Goal: Information Seeking & Learning: Find specific fact

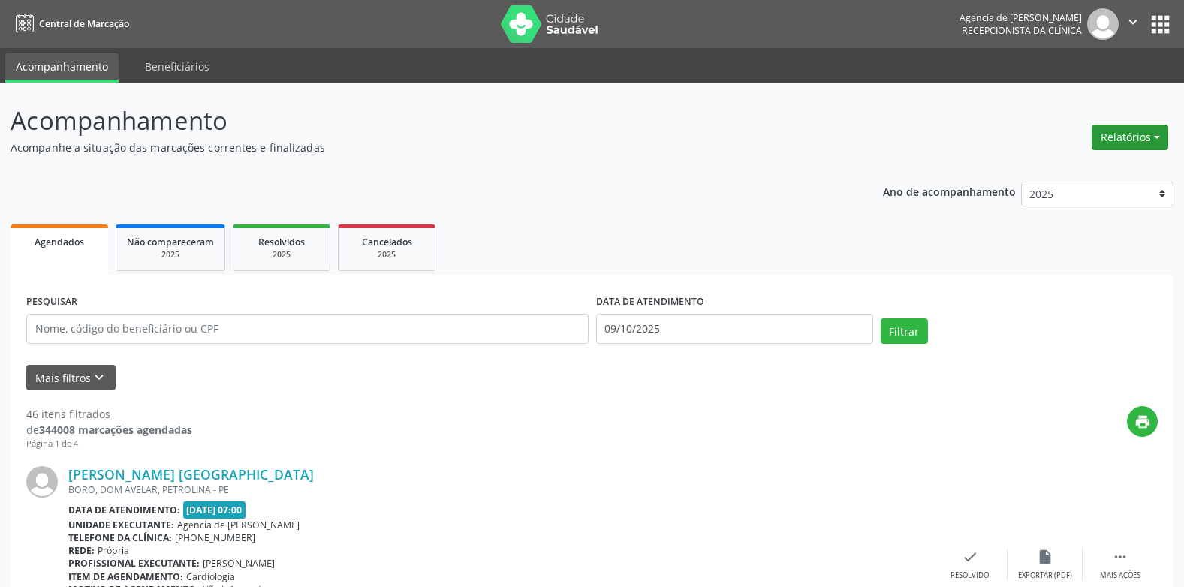
click at [1116, 138] on button "Relatórios" at bounding box center [1130, 138] width 77 height 26
click at [1051, 167] on link "Agendamentos" at bounding box center [1088, 169] width 161 height 21
select select "9"
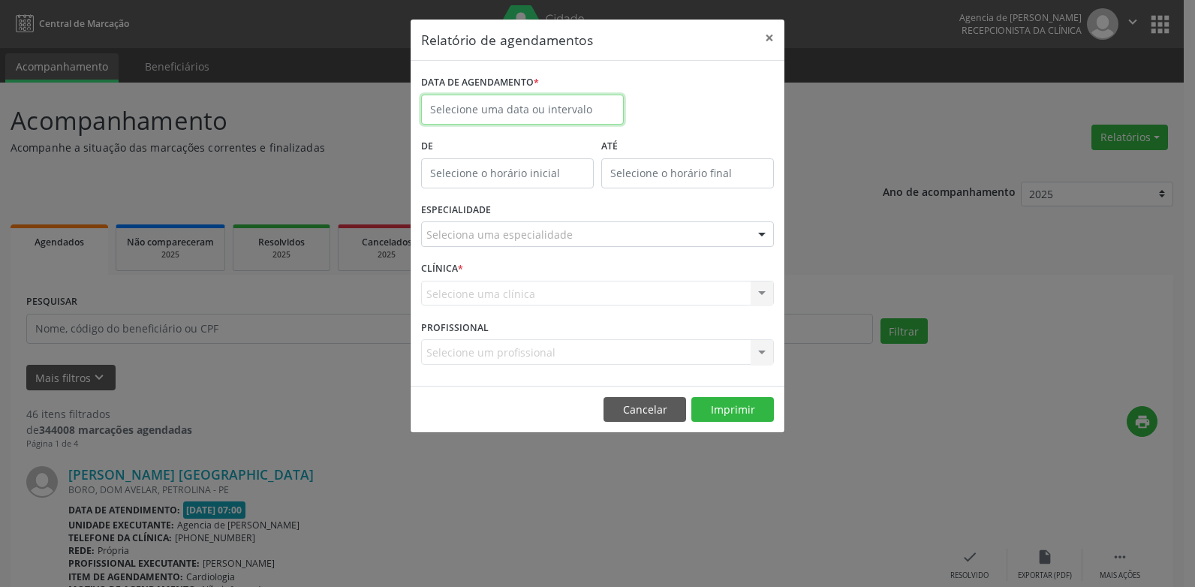
click at [430, 105] on input "text" at bounding box center [522, 110] width 203 height 30
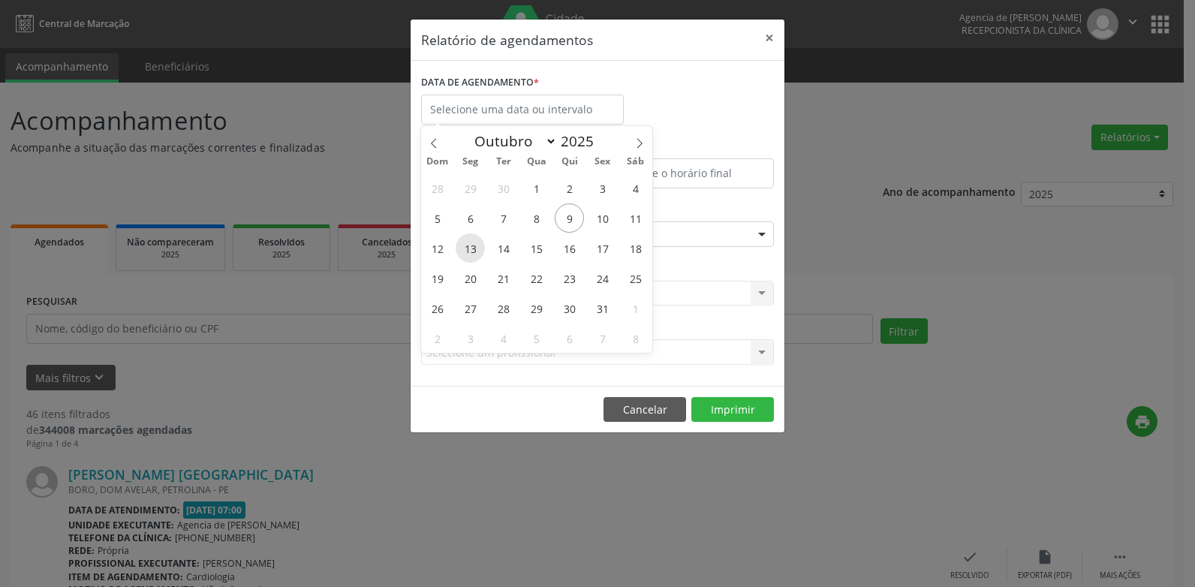
click at [463, 259] on span "13" at bounding box center [470, 247] width 29 height 29
type input "[DATE]"
click at [463, 259] on span "13" at bounding box center [470, 247] width 29 height 29
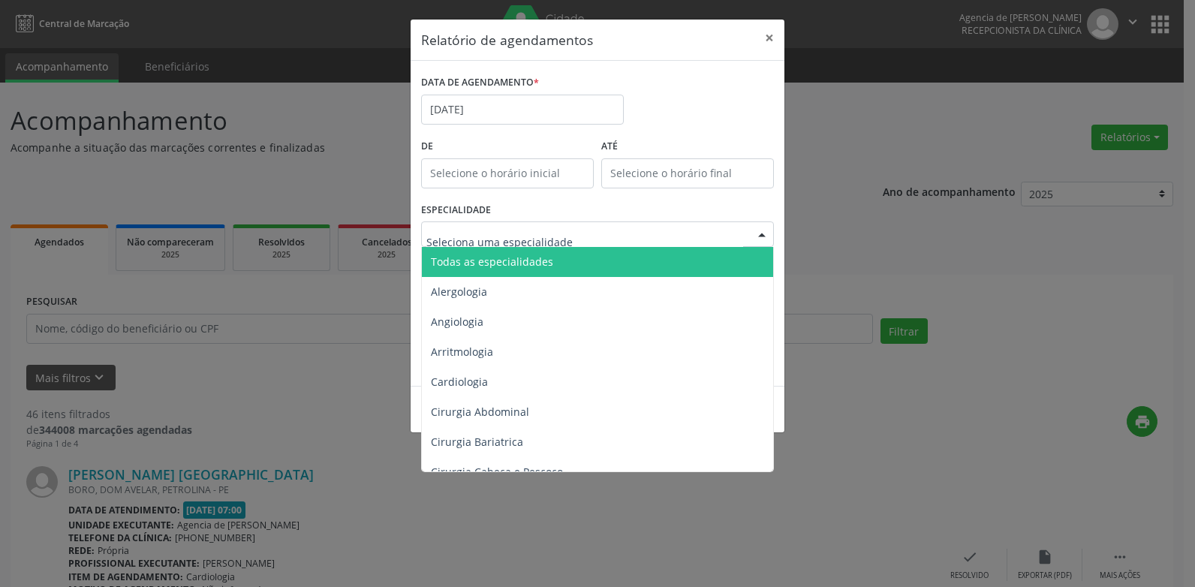
click at [493, 258] on span "Todas as especialidades" at bounding box center [492, 262] width 122 height 14
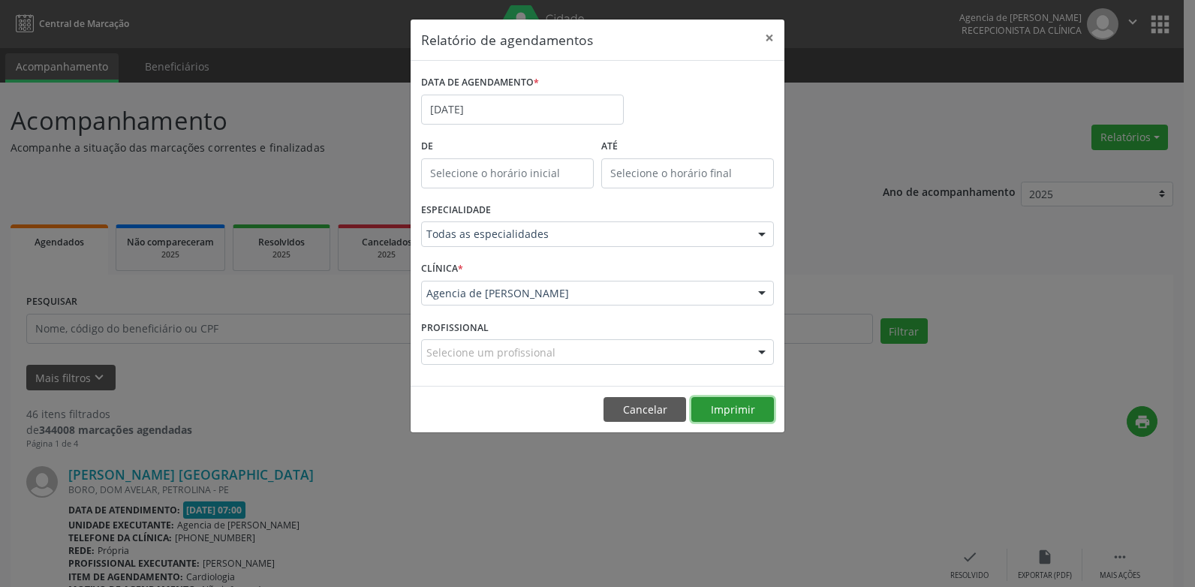
click at [726, 410] on button "Imprimir" at bounding box center [732, 410] width 83 height 26
click at [770, 36] on button "×" at bounding box center [770, 38] width 30 height 37
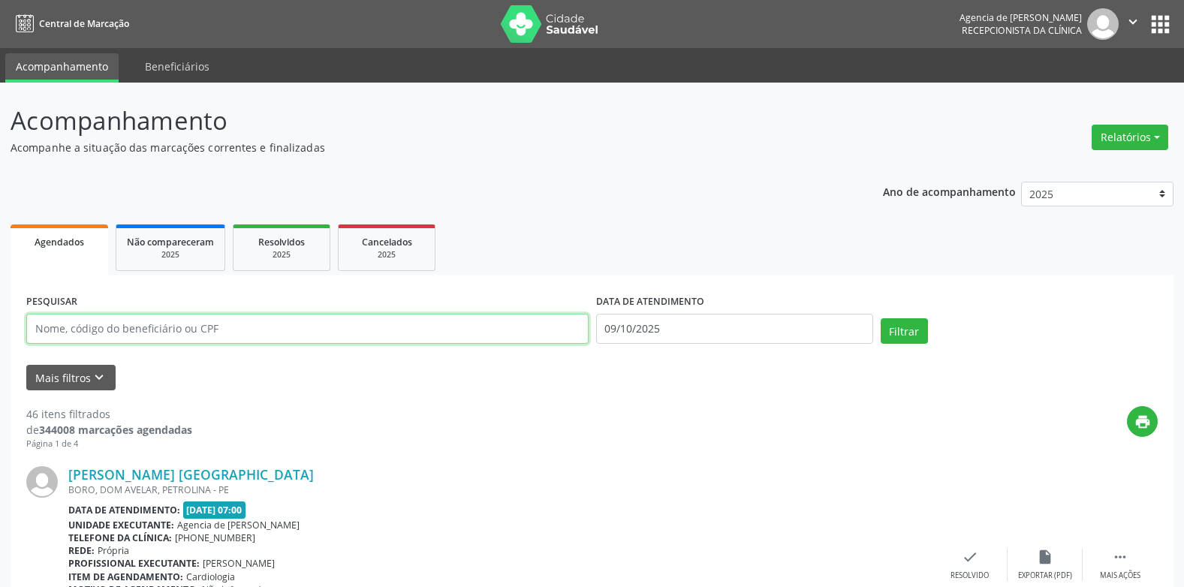
click at [233, 321] on input "text" at bounding box center [307, 329] width 562 height 30
type input "[PERSON_NAME]"
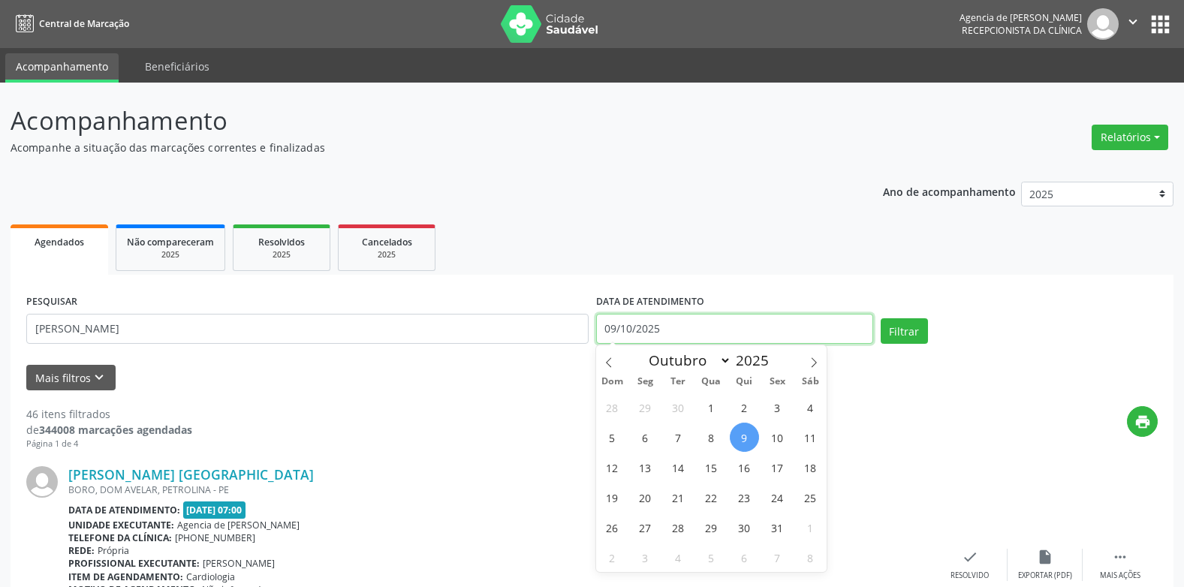
click at [694, 336] on input "09/10/2025" at bounding box center [734, 329] width 277 height 30
click at [641, 403] on span "29" at bounding box center [645, 407] width 29 height 29
type input "[DATE]"
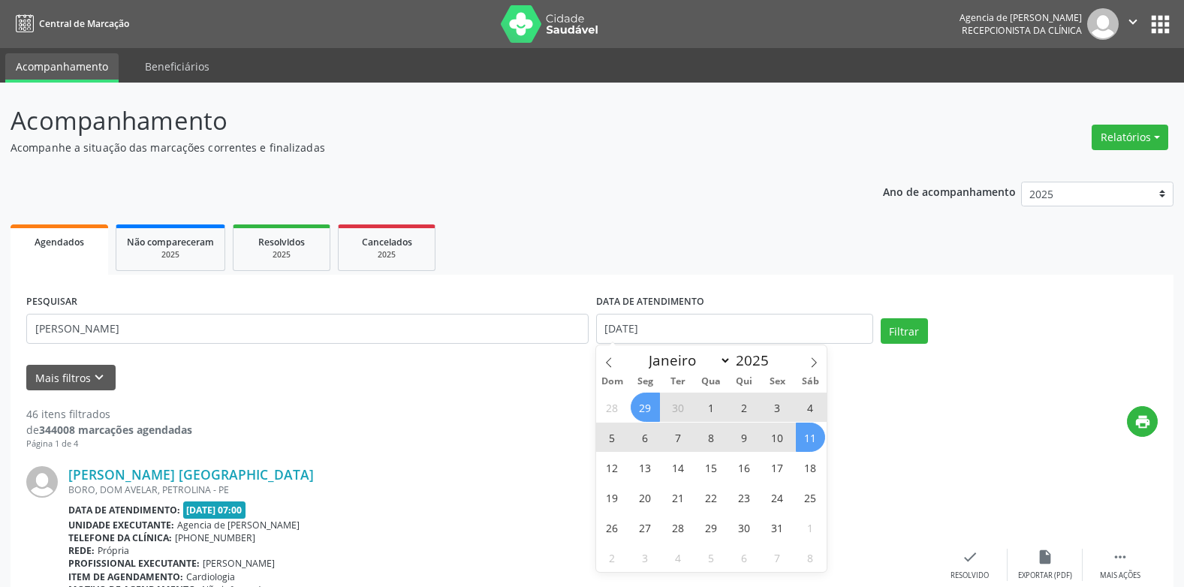
drag, startPoint x: 812, startPoint y: 433, endPoint x: 847, endPoint y: 400, distance: 48.3
click at [812, 433] on span "11" at bounding box center [810, 437] width 29 height 29
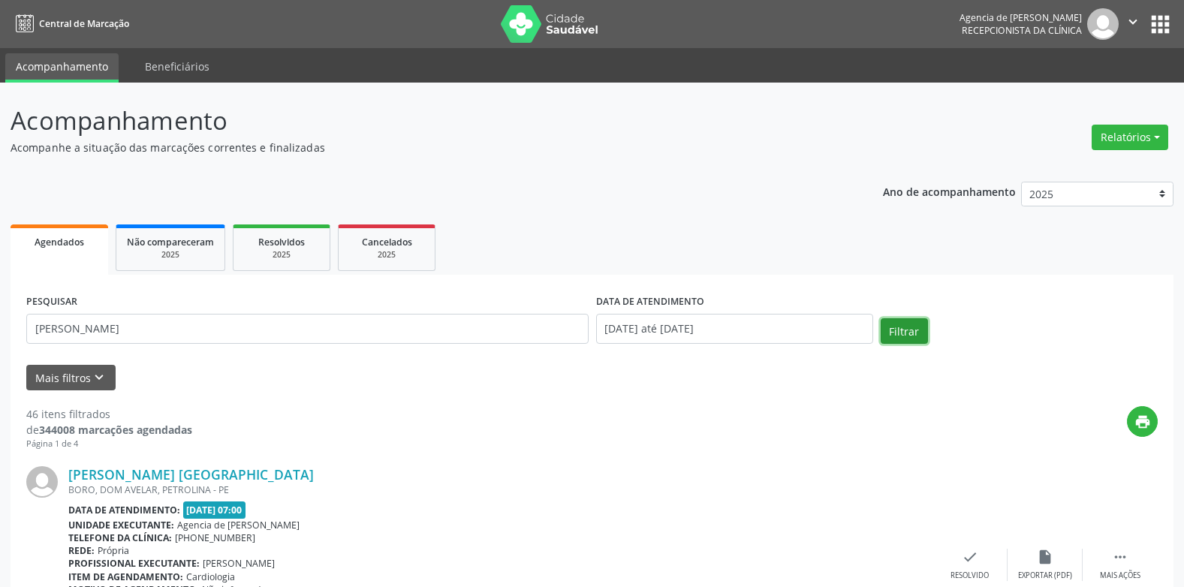
click at [898, 321] on button "Filtrar" at bounding box center [904, 331] width 47 height 26
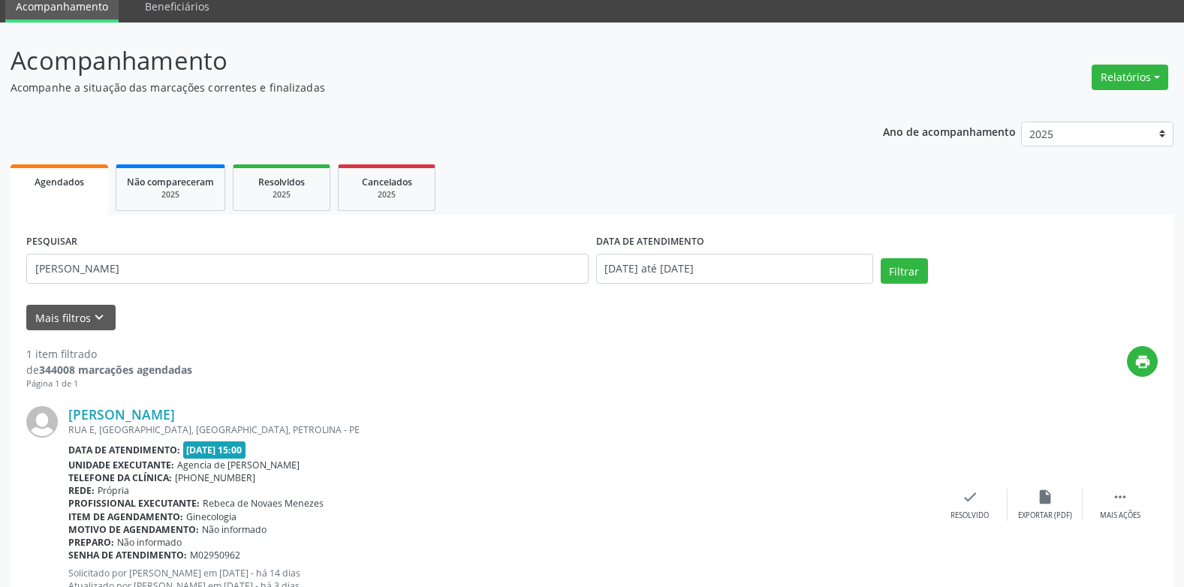
scroll to position [119, 0]
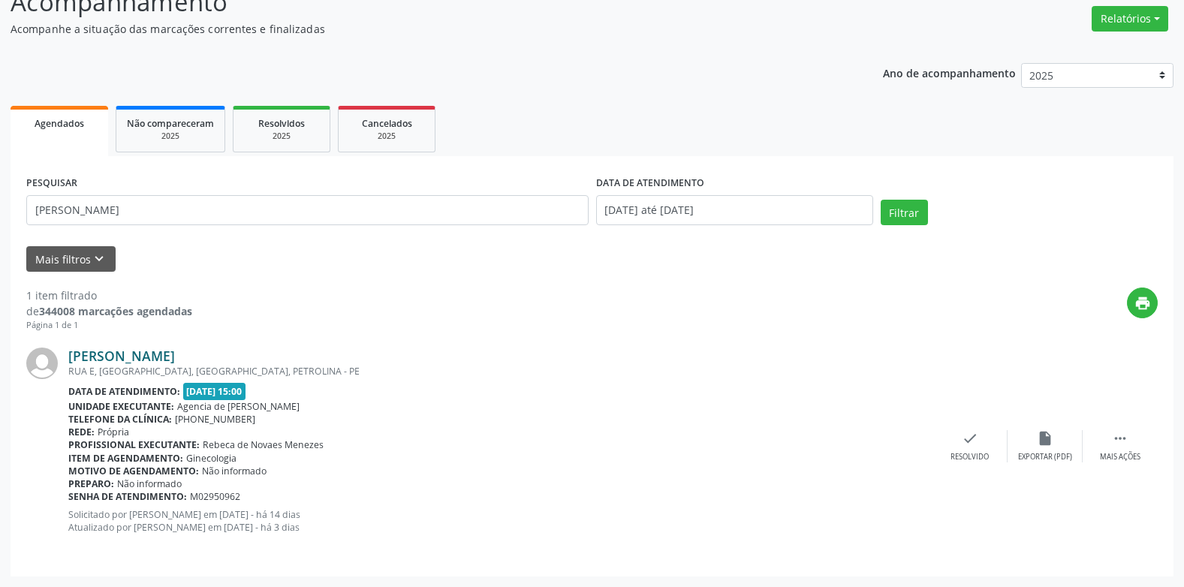
click at [175, 351] on link "[PERSON_NAME]" at bounding box center [121, 356] width 107 height 17
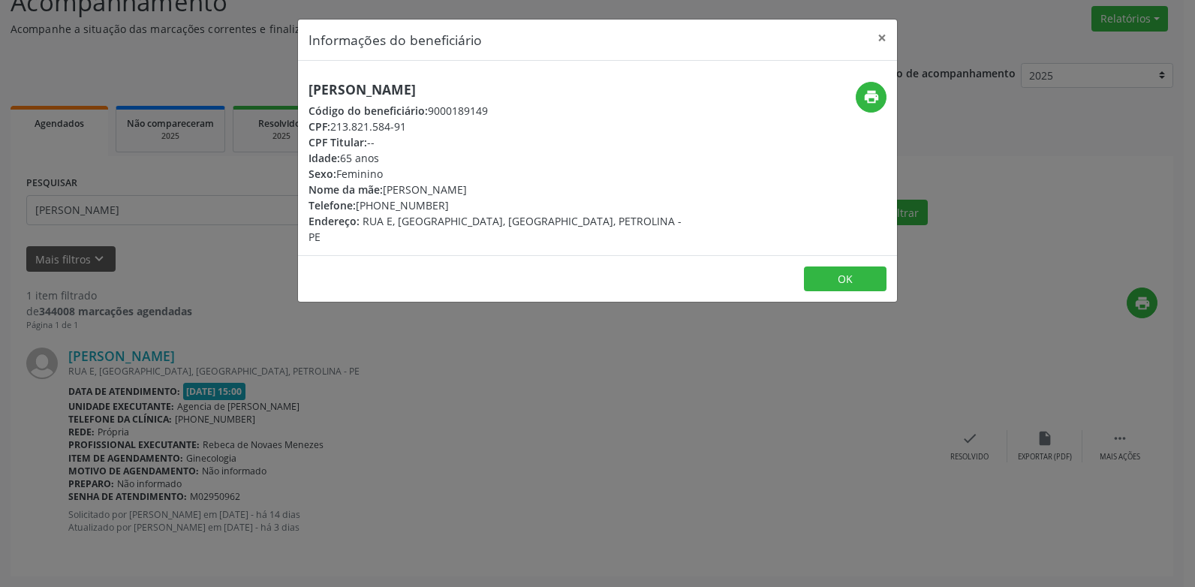
drag, startPoint x: 437, startPoint y: 205, endPoint x: 359, endPoint y: 205, distance: 78.1
click at [359, 205] on div "Telefone: [PHONE_NUMBER]" at bounding box center [498, 205] width 378 height 16
copy div "[PHONE_NUMBER]"
drag, startPoint x: 456, startPoint y: 332, endPoint x: 905, endPoint y: 194, distance: 468.8
click at [467, 332] on div "Informações do beneficiário × [PERSON_NAME] Código do beneficiário: 9000189149 …" at bounding box center [597, 293] width 1195 height 587
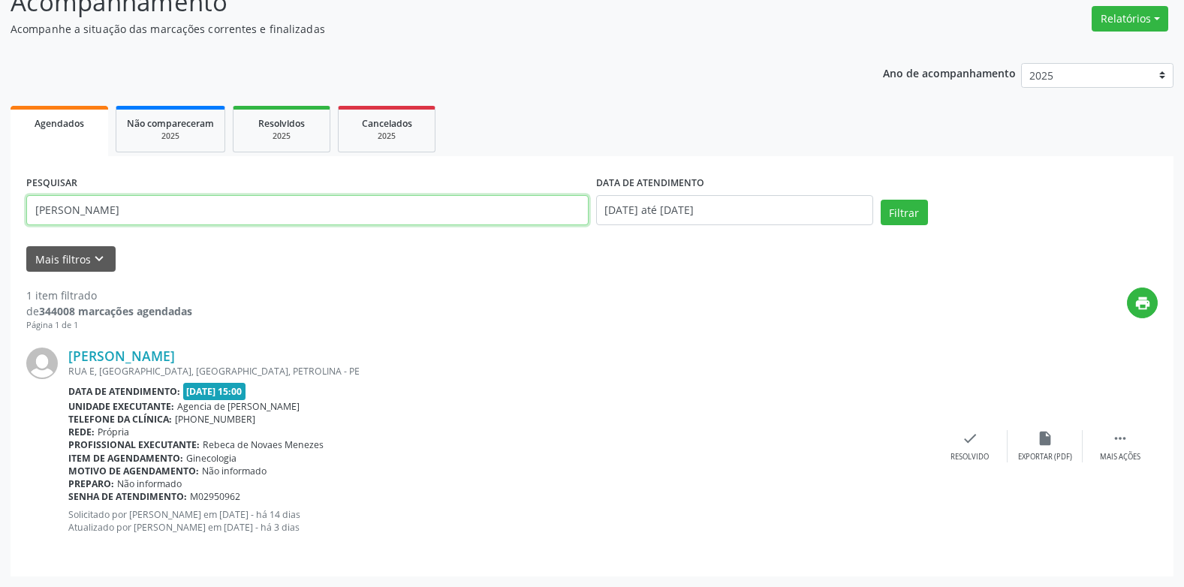
click at [191, 217] on input "[PERSON_NAME]" at bounding box center [307, 210] width 562 height 30
type input "[PERSON_NAME]"
click at [1146, 19] on button "Relatórios" at bounding box center [1130, 19] width 77 height 26
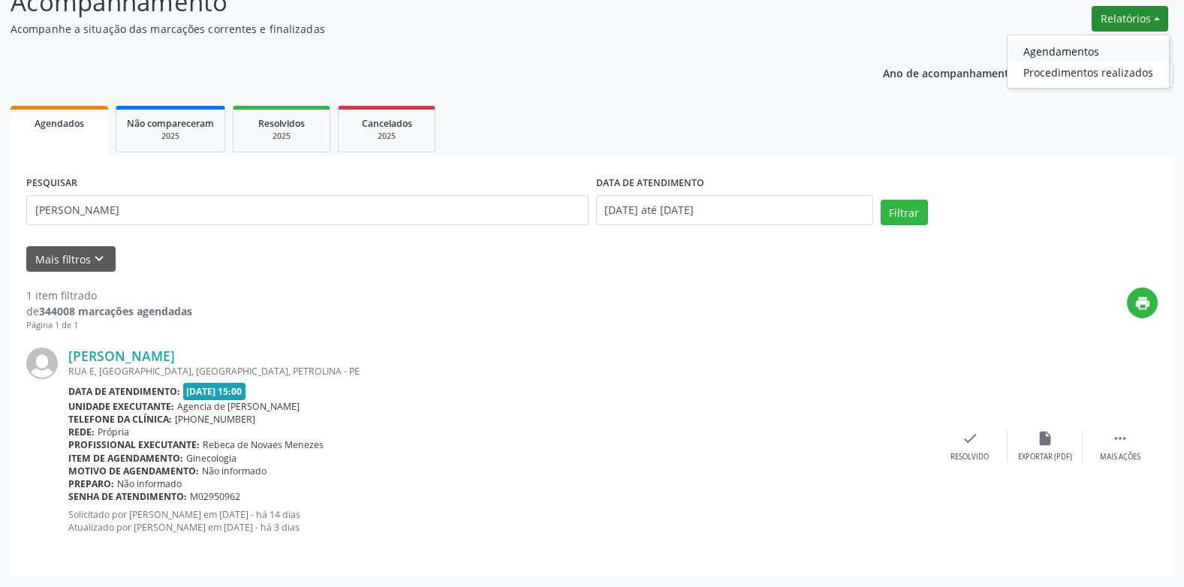
click at [1135, 50] on link "Agendamentos" at bounding box center [1088, 51] width 161 height 21
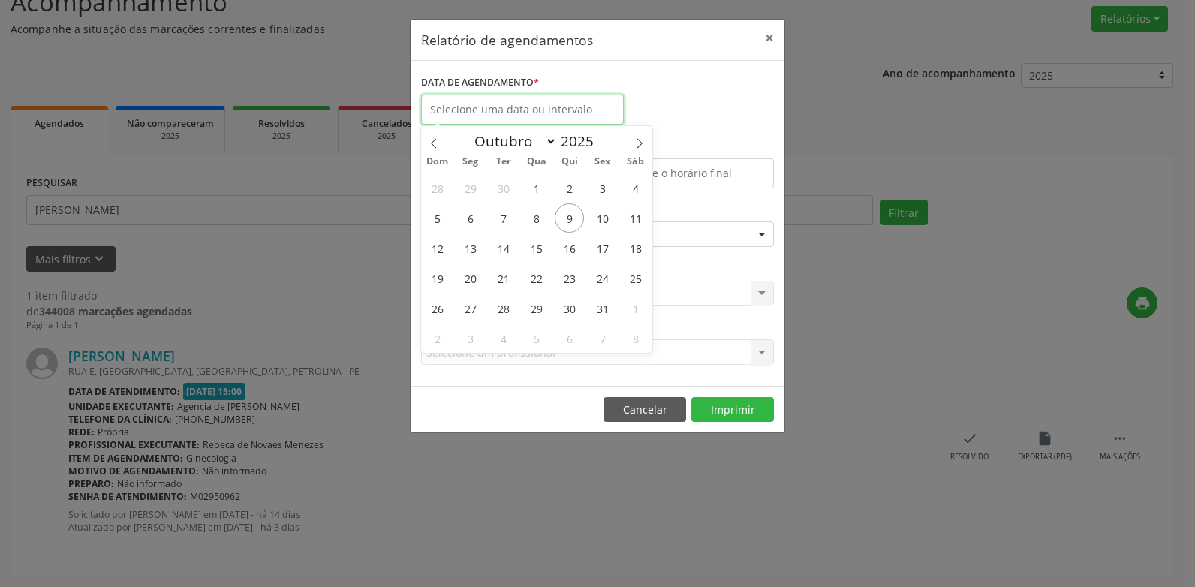
click at [525, 107] on input "text" at bounding box center [522, 110] width 203 height 30
click at [432, 146] on icon at bounding box center [434, 143] width 11 height 11
select select "8"
click at [471, 276] on span "22" at bounding box center [470, 278] width 29 height 29
type input "[DATE]"
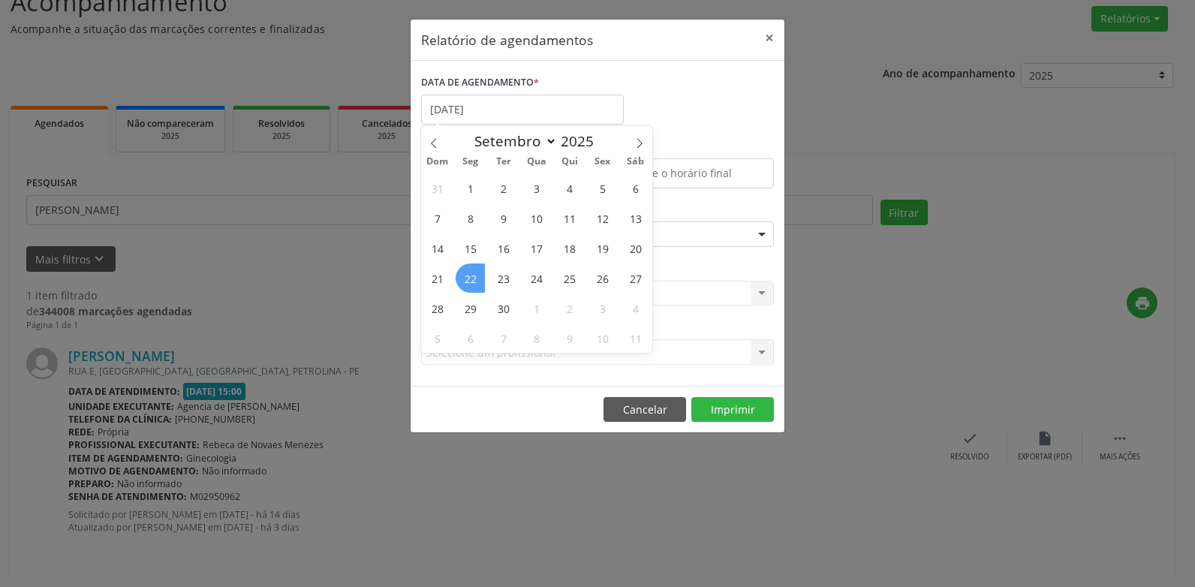
click at [471, 276] on span "22" at bounding box center [470, 278] width 29 height 29
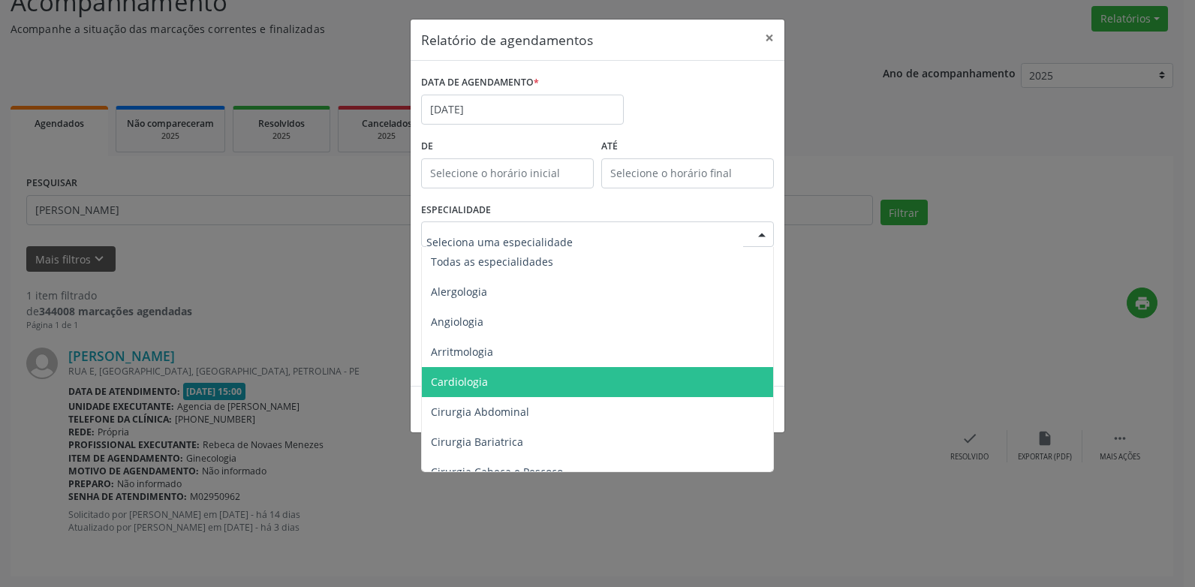
click at [465, 387] on span "Cardiologia" at bounding box center [459, 382] width 57 height 14
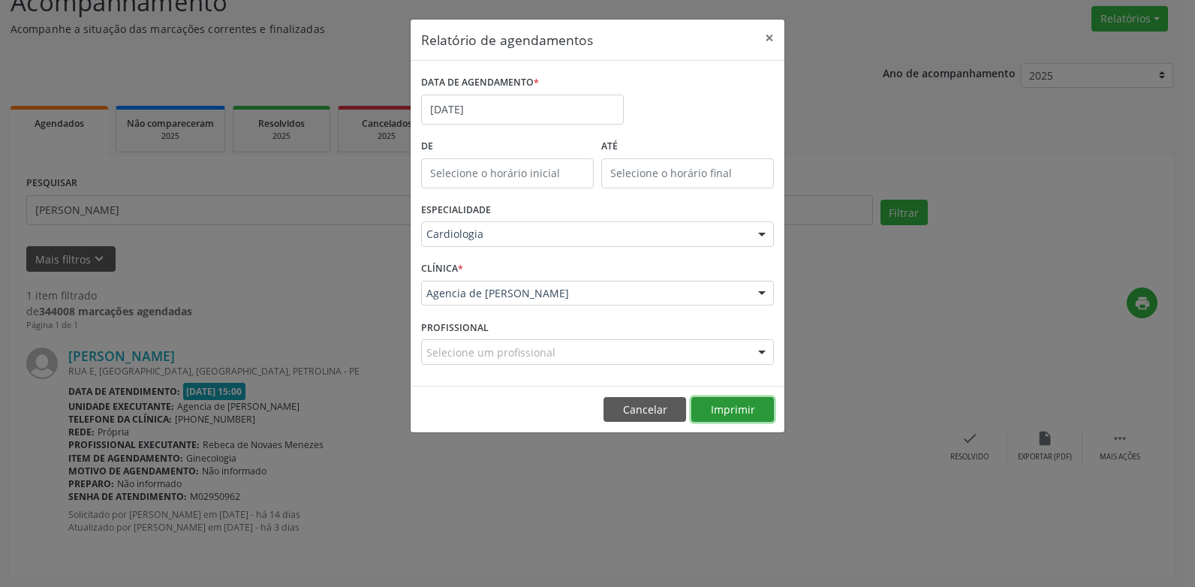
click at [718, 408] on button "Imprimir" at bounding box center [732, 410] width 83 height 26
click at [510, 110] on input "[DATE]" at bounding box center [522, 110] width 203 height 30
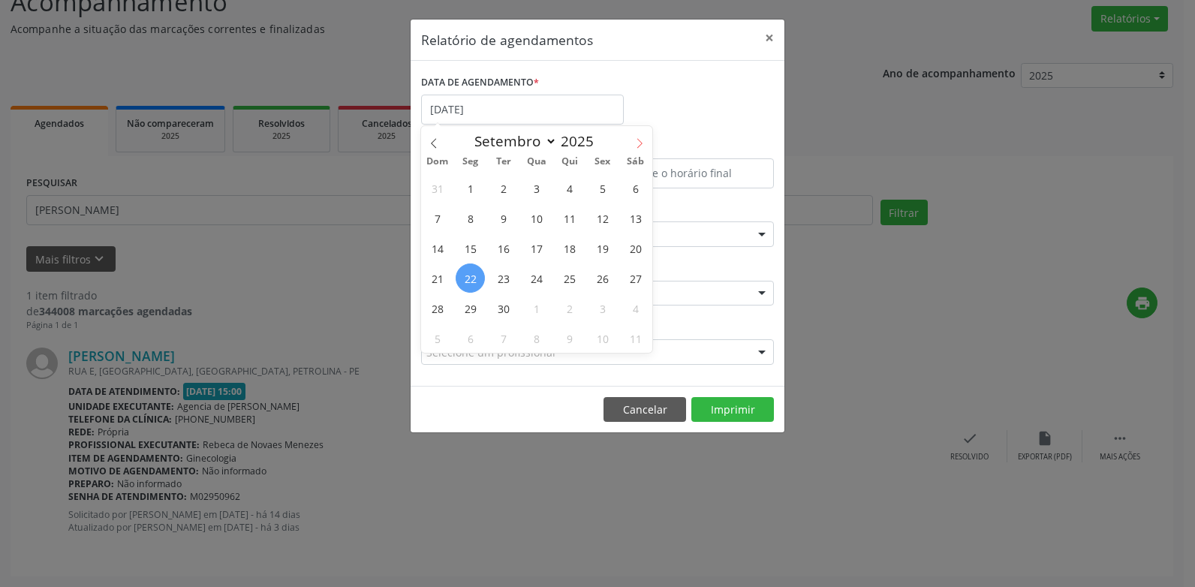
click at [640, 132] on span at bounding box center [640, 139] width 26 height 26
select select "9"
click at [610, 218] on span "10" at bounding box center [602, 217] width 29 height 29
type input "[DATE]"
click at [610, 218] on span "10" at bounding box center [602, 217] width 29 height 29
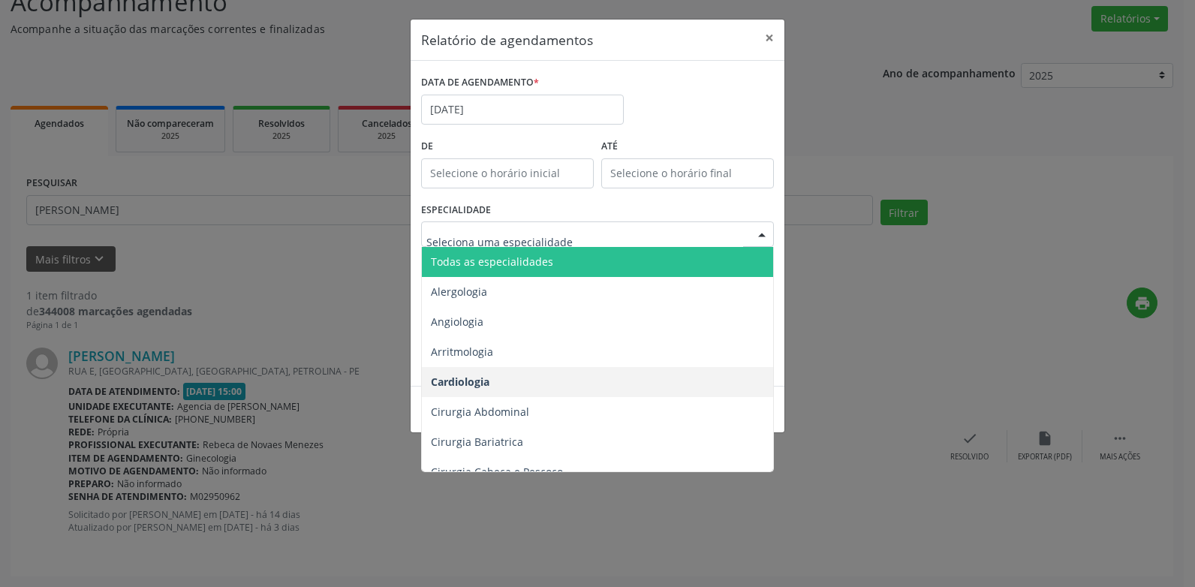
click at [541, 263] on span "Todas as especialidades" at bounding box center [492, 262] width 122 height 14
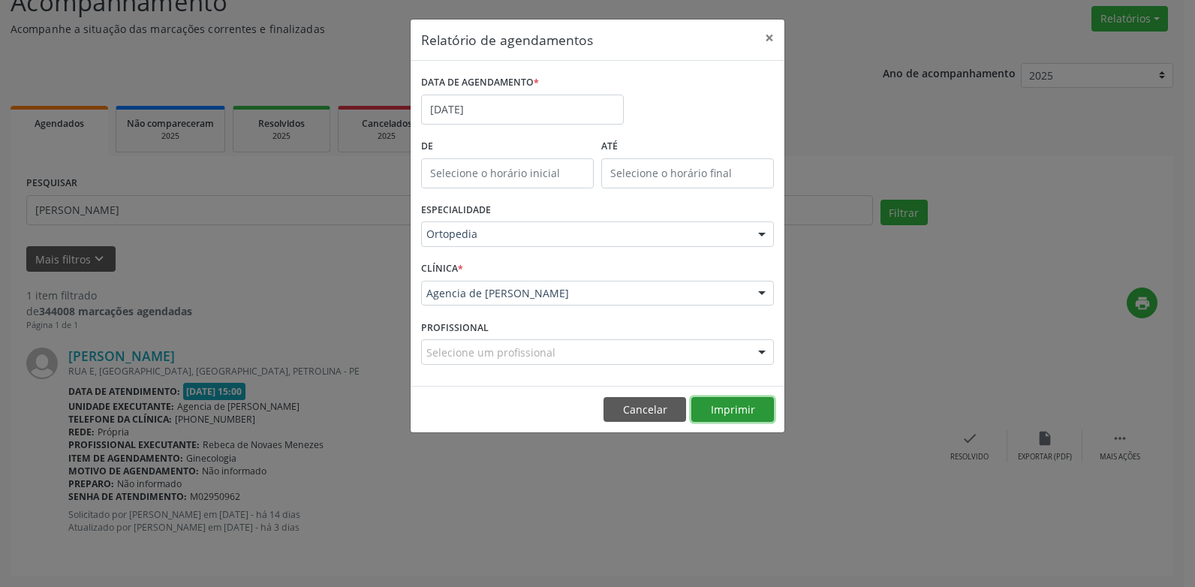
click at [718, 405] on button "Imprimir" at bounding box center [732, 410] width 83 height 26
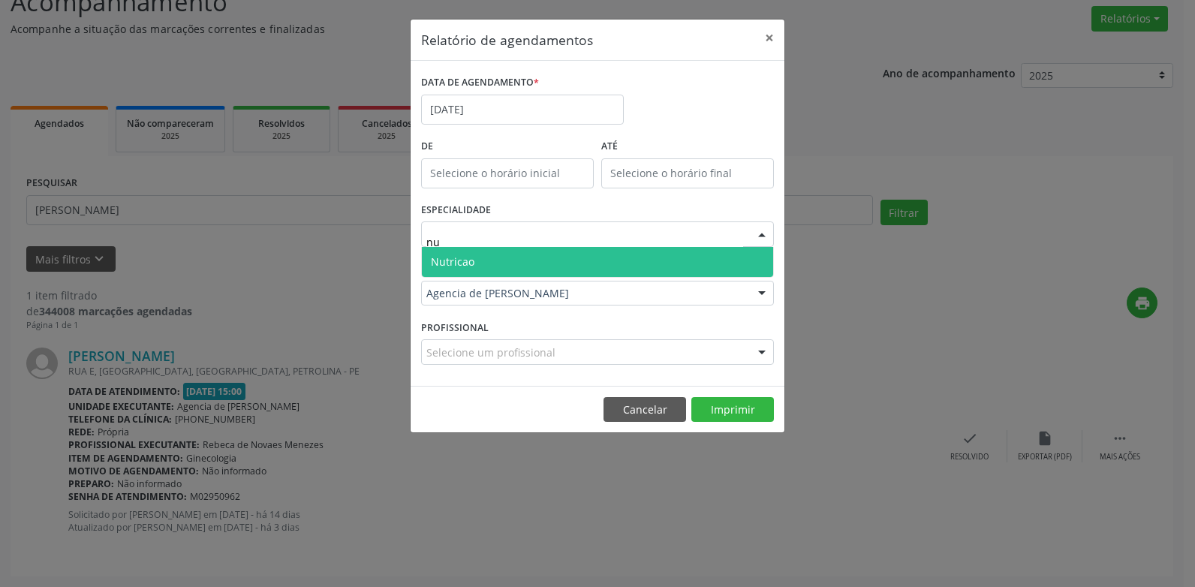
type input "nut"
click at [535, 249] on span "Nutricao" at bounding box center [597, 262] width 351 height 30
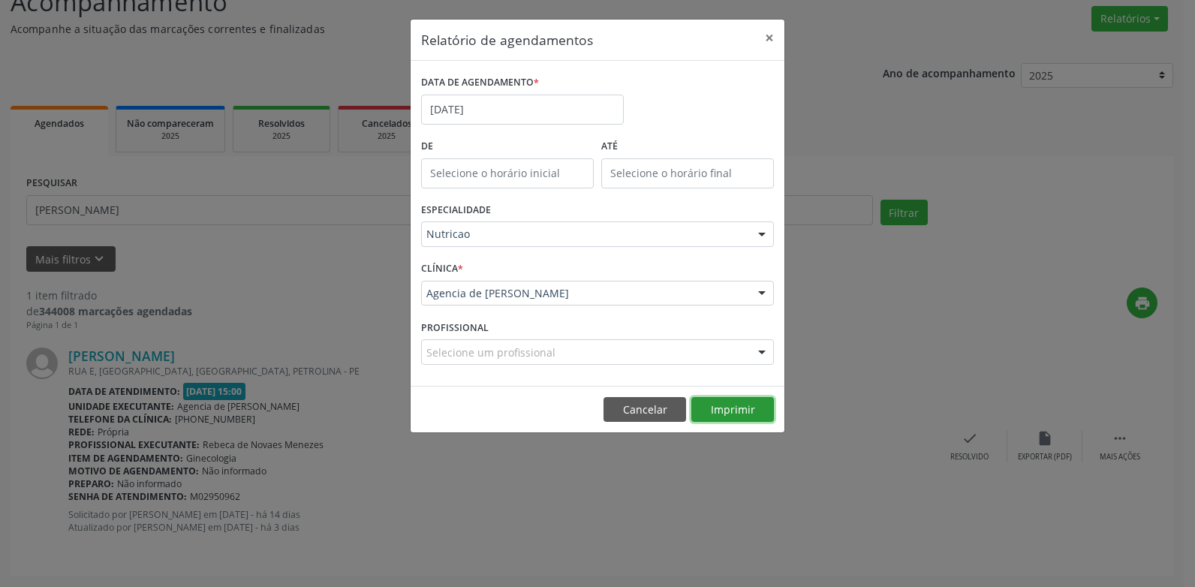
click at [749, 417] on button "Imprimir" at bounding box center [732, 410] width 83 height 26
click at [767, 32] on button "×" at bounding box center [770, 38] width 30 height 37
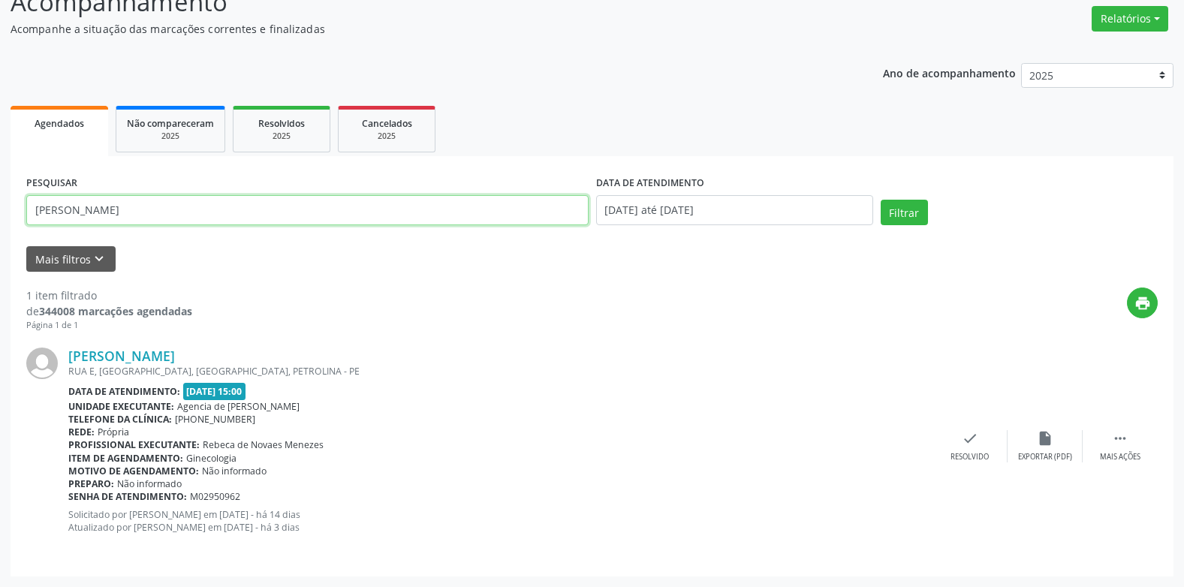
click at [295, 205] on input "[PERSON_NAME]" at bounding box center [307, 210] width 562 height 30
type input "I"
click at [881, 200] on button "Filtrar" at bounding box center [904, 213] width 47 height 26
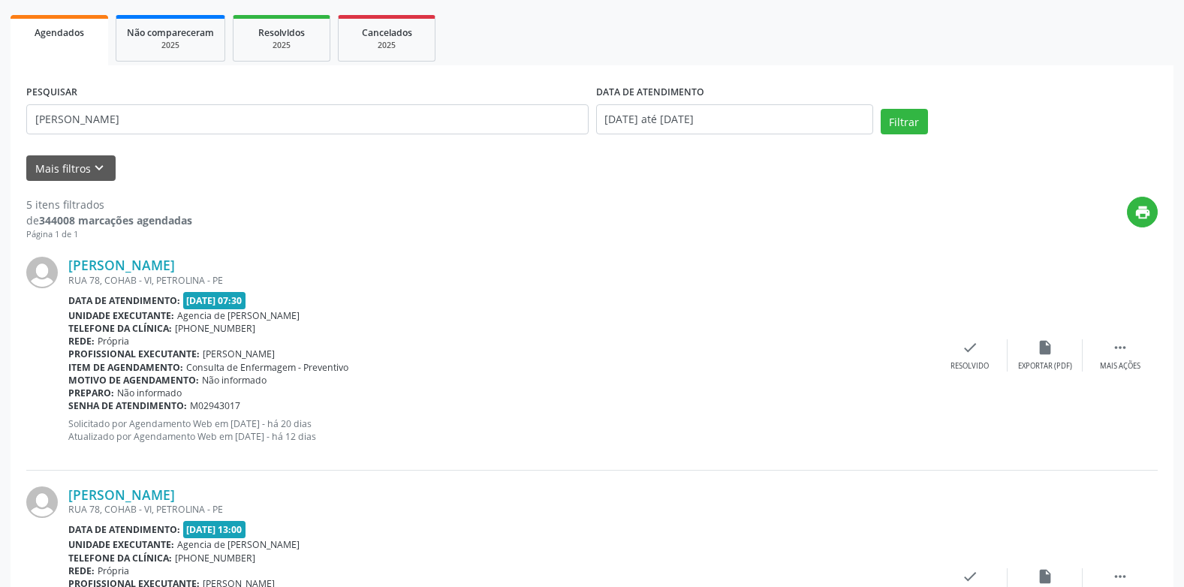
scroll to position [134, 0]
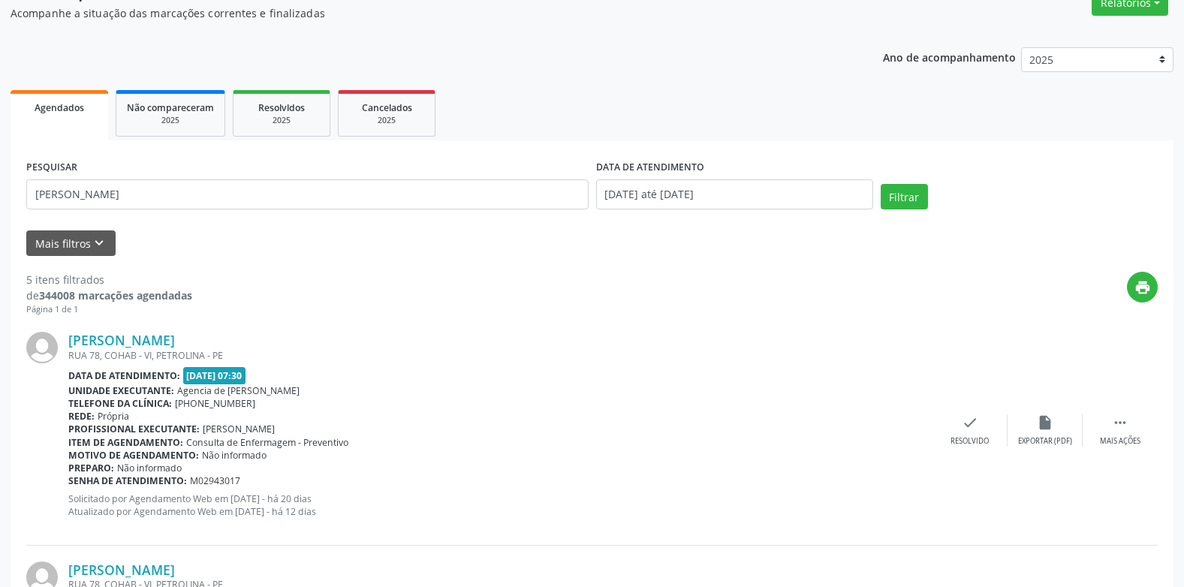
click at [255, 171] on div "PESQUISAR [PERSON_NAME]" at bounding box center [308, 188] width 570 height 64
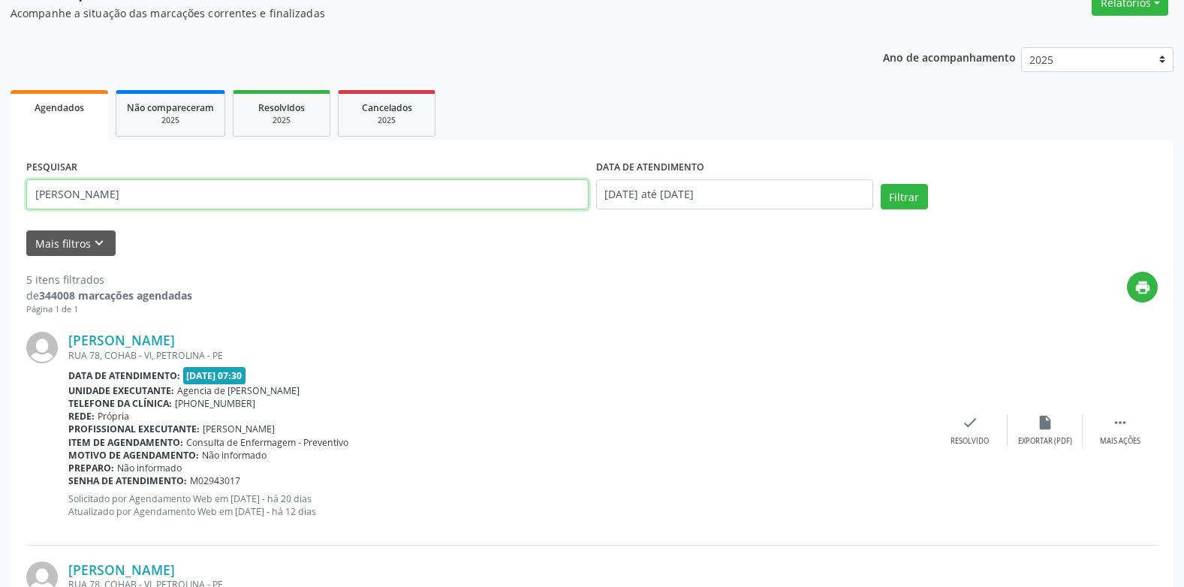
click at [250, 197] on input "[PERSON_NAME]" at bounding box center [307, 194] width 562 height 30
type input "m"
type input "[PERSON_NAME]"
click at [881, 184] on button "Filtrar" at bounding box center [904, 197] width 47 height 26
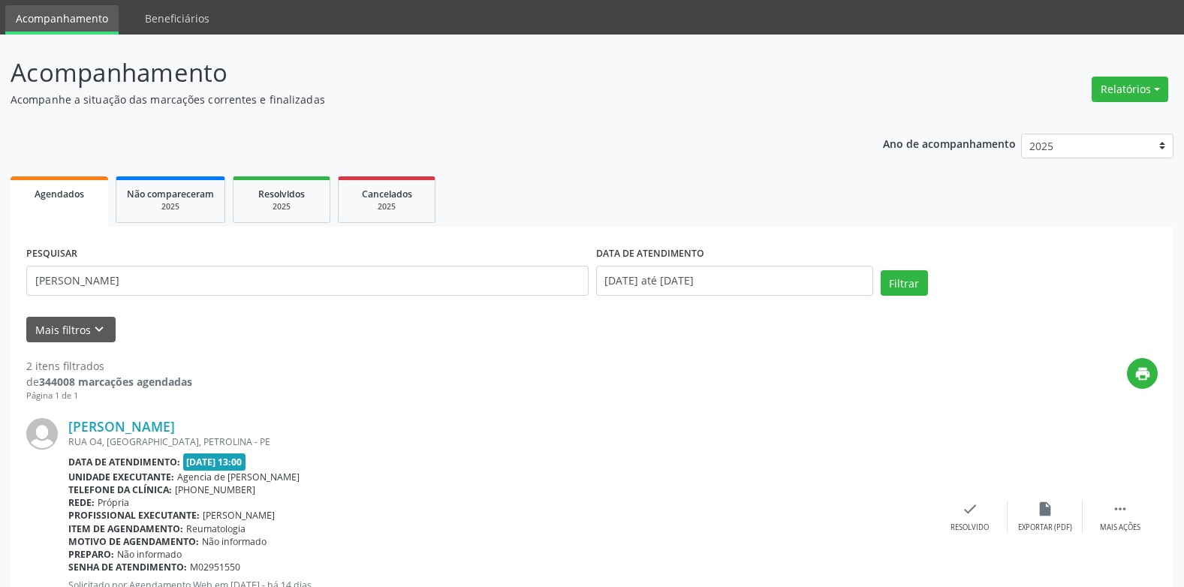
scroll to position [47, 0]
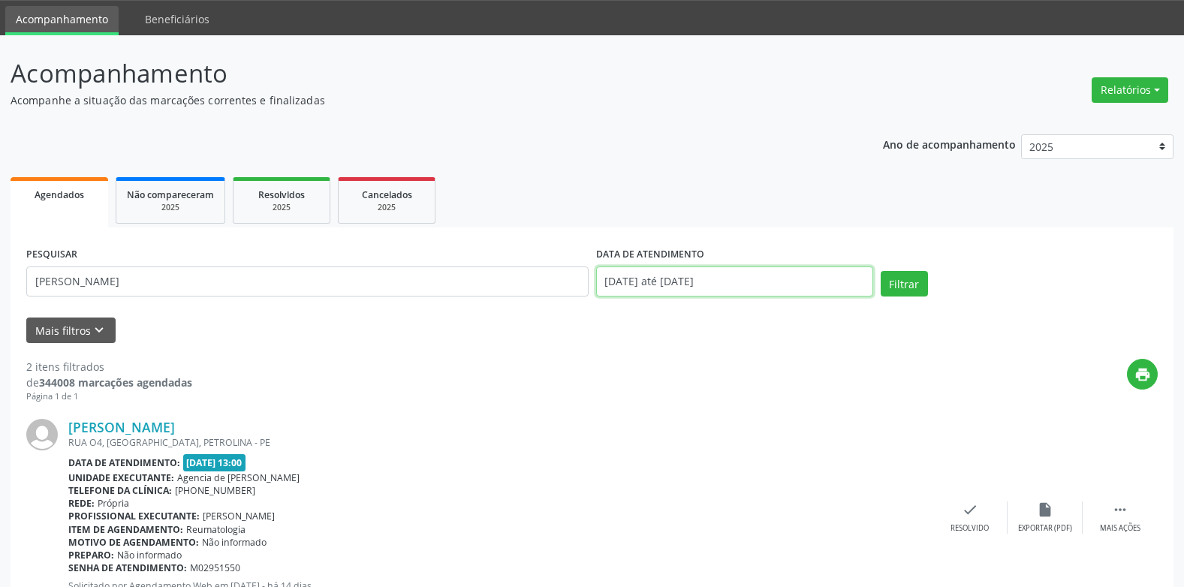
click at [697, 283] on body "Central de Marcação Agencia de Petrolina Recepcionista da clínica  Configuraçõ…" at bounding box center [592, 246] width 1184 height 587
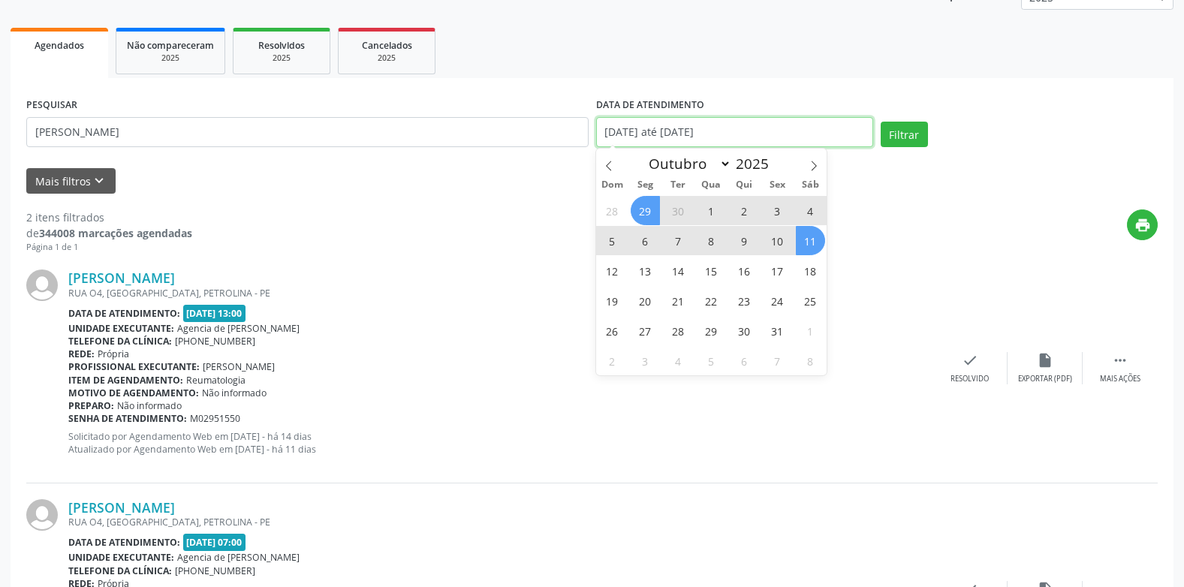
scroll to position [197, 0]
click at [706, 207] on span "1" at bounding box center [711, 209] width 29 height 29
type input "01/10/2025"
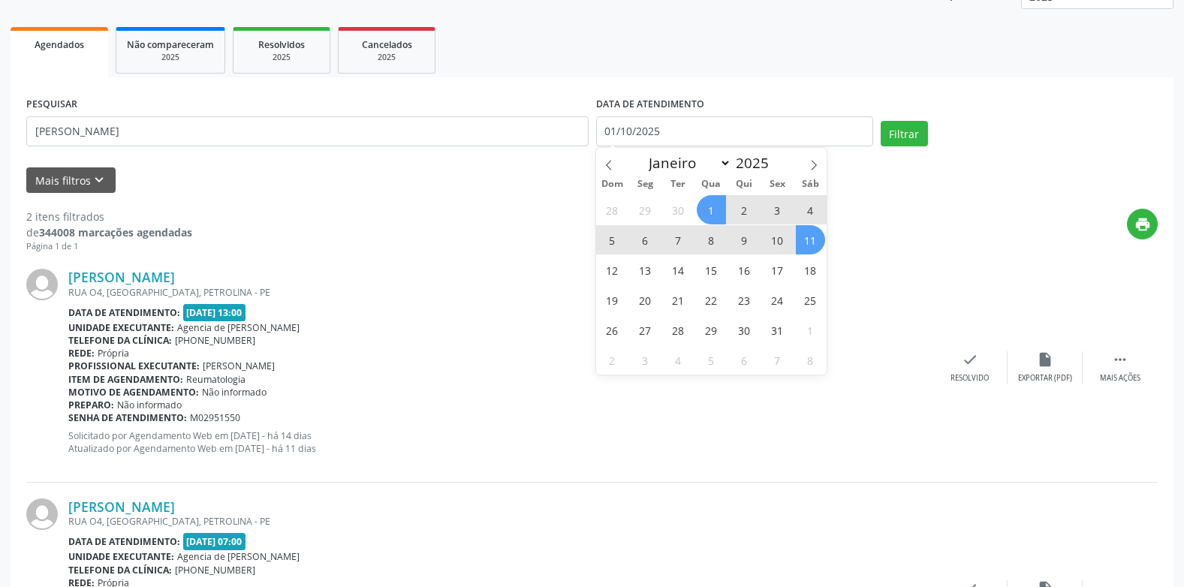
click at [803, 244] on span "11" at bounding box center [810, 239] width 29 height 29
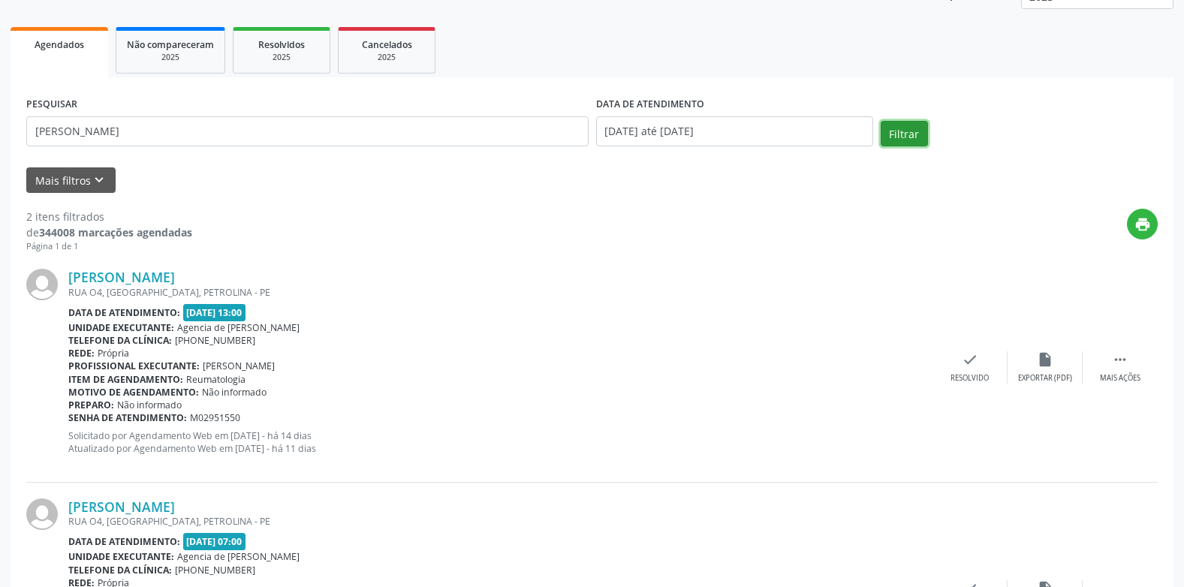
click at [916, 130] on button "Filtrar" at bounding box center [904, 134] width 47 height 26
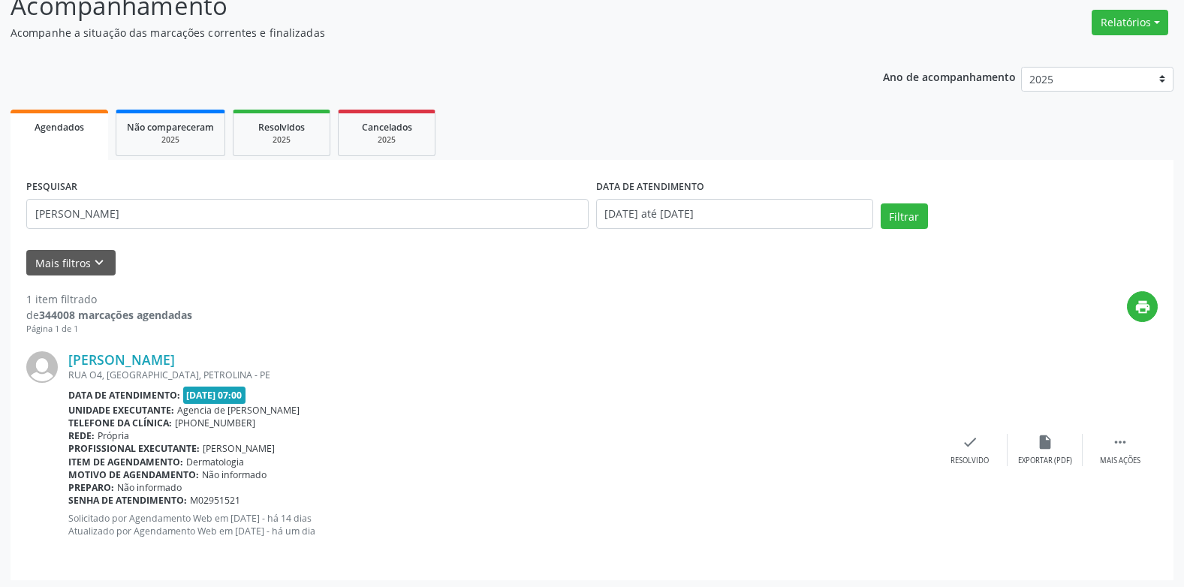
scroll to position [119, 0]
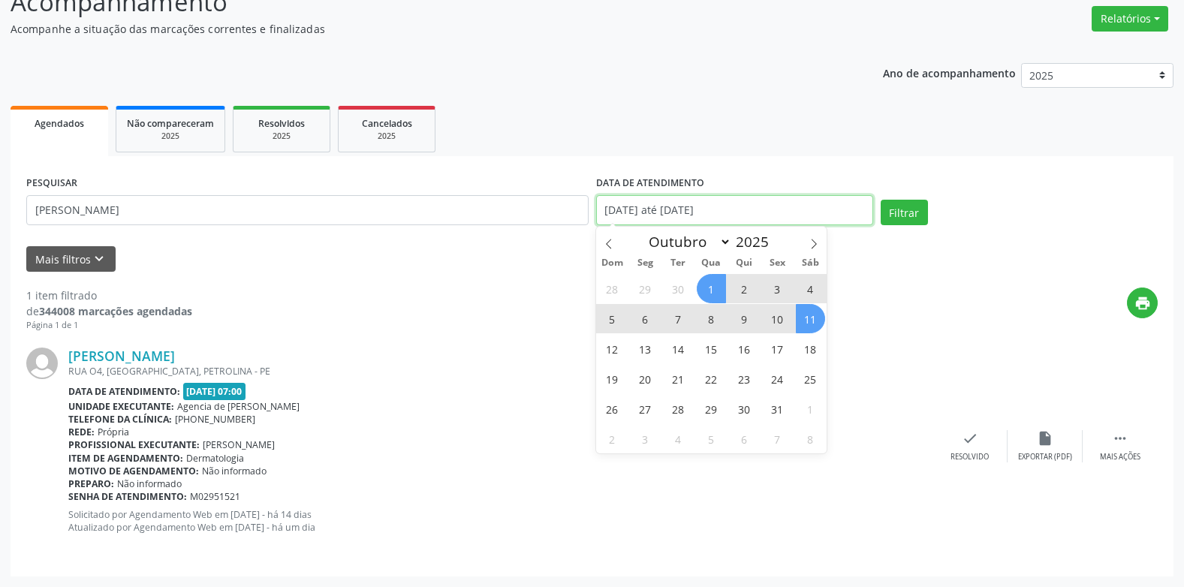
click at [702, 212] on input "[DATE] até [DATE]" at bounding box center [734, 210] width 277 height 30
click at [611, 237] on span at bounding box center [609, 240] width 26 height 26
select select "8"
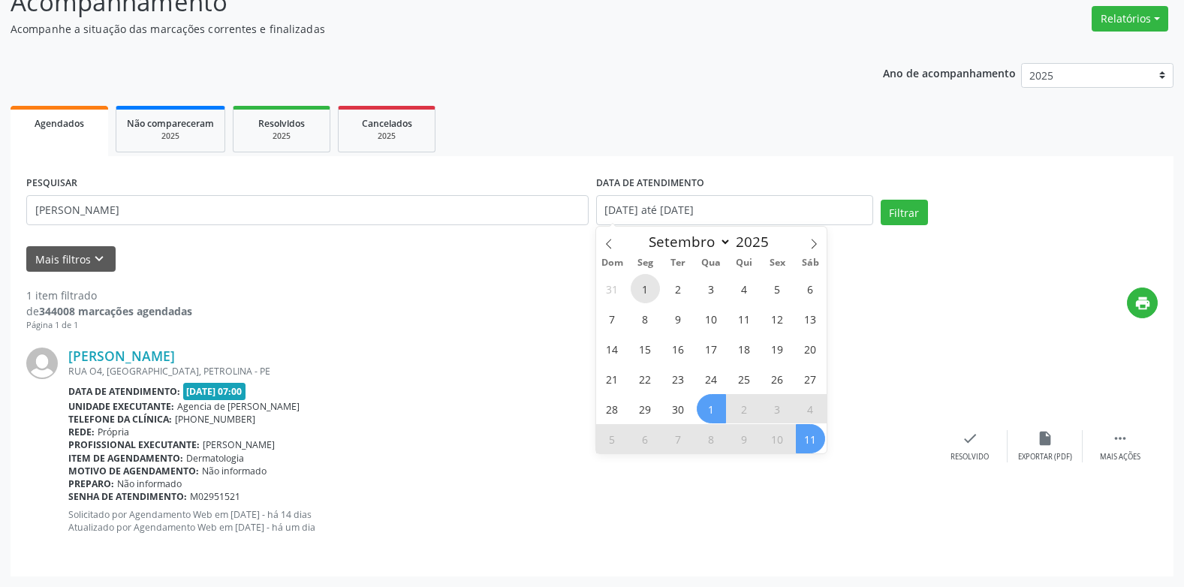
click at [646, 285] on span "1" at bounding box center [645, 288] width 29 height 29
type input "[DATE]"
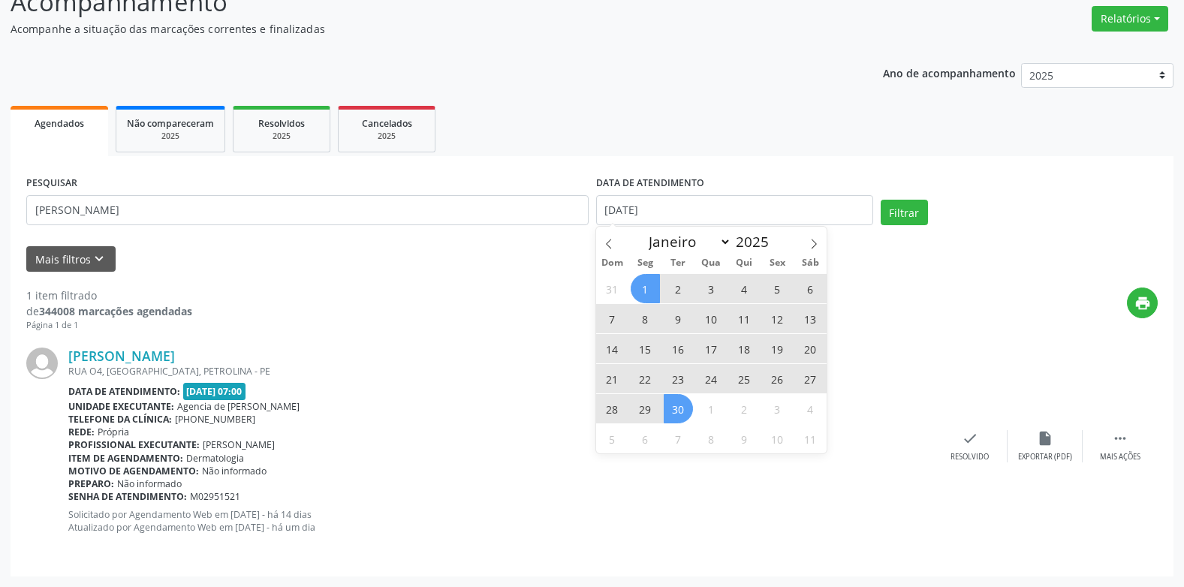
drag, startPoint x: 685, startPoint y: 407, endPoint x: 785, endPoint y: 336, distance: 122.7
click at [684, 405] on span "30" at bounding box center [678, 408] width 29 height 29
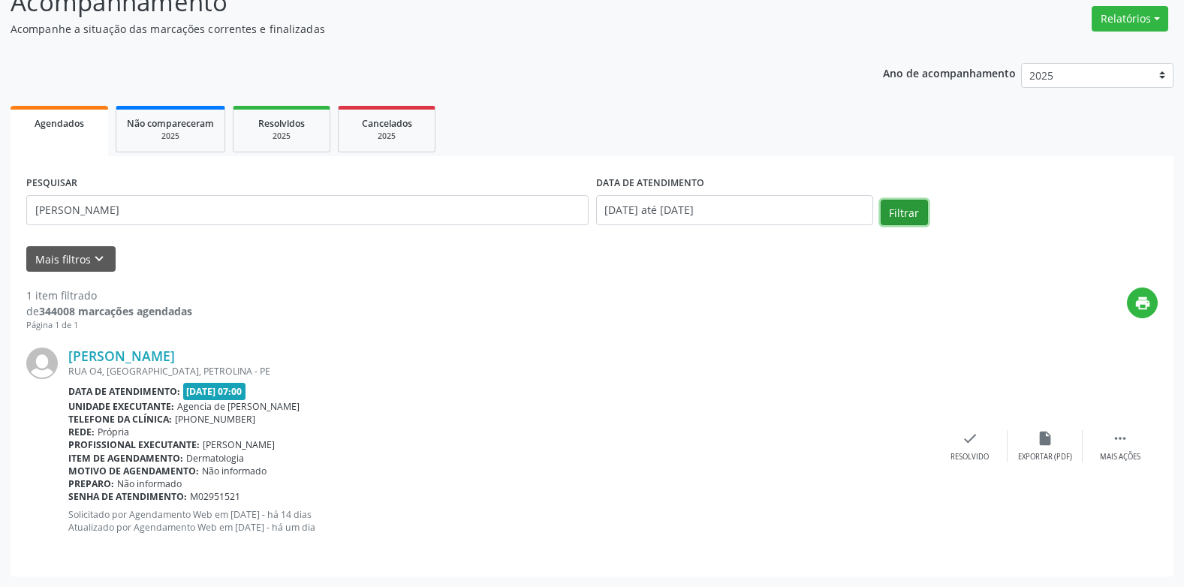
click at [881, 206] on button "Filtrar" at bounding box center [904, 213] width 47 height 26
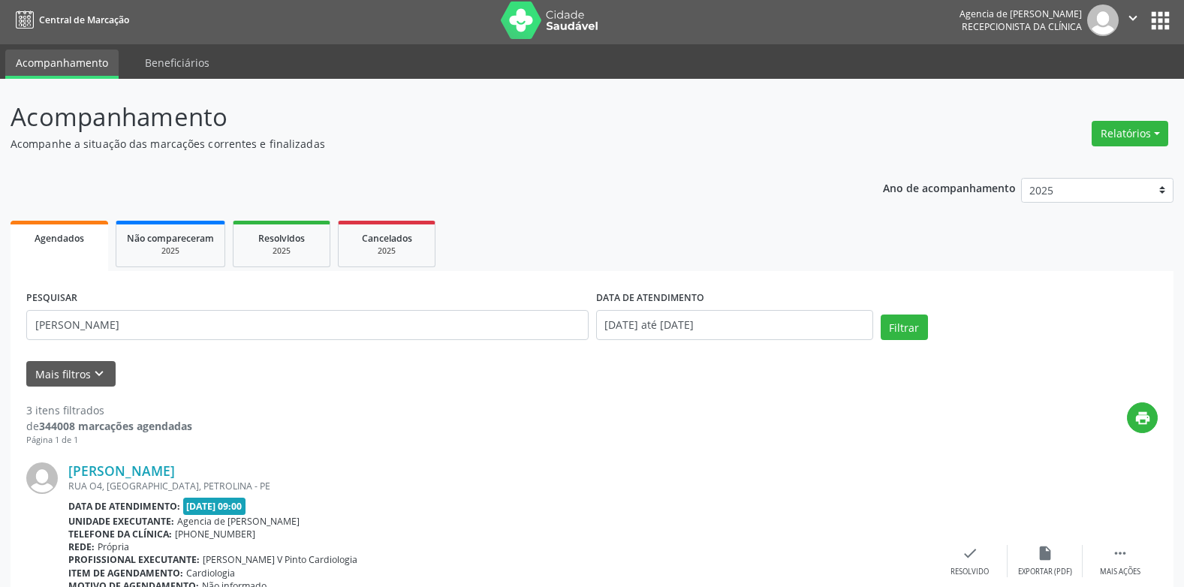
scroll to position [0, 0]
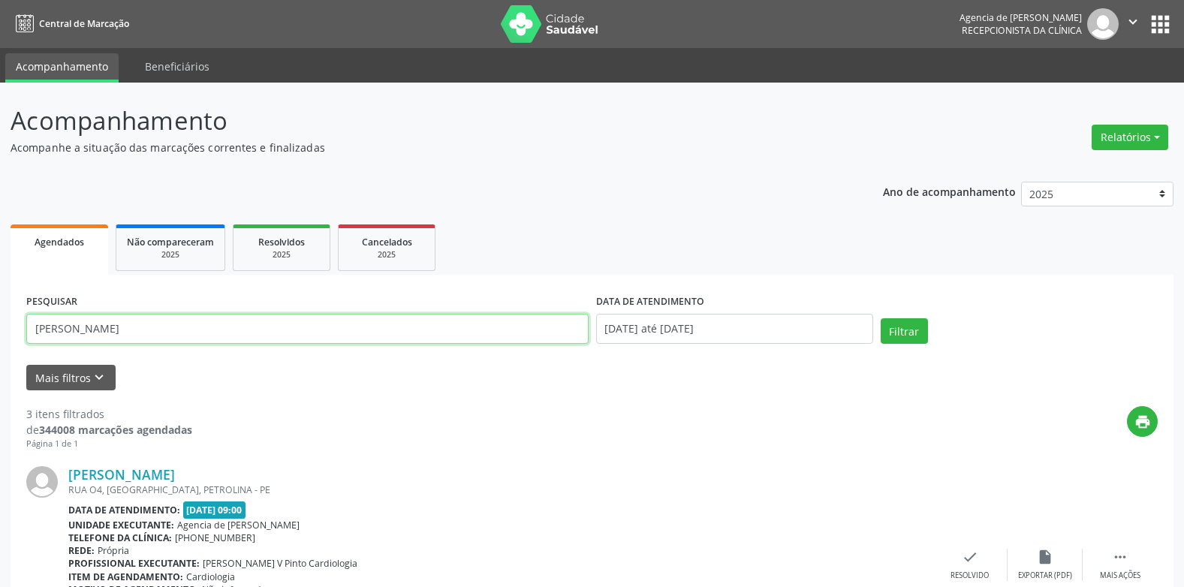
click at [309, 331] on input "[PERSON_NAME]" at bounding box center [307, 329] width 562 height 30
type input "l"
type input "[PERSON_NAME]"
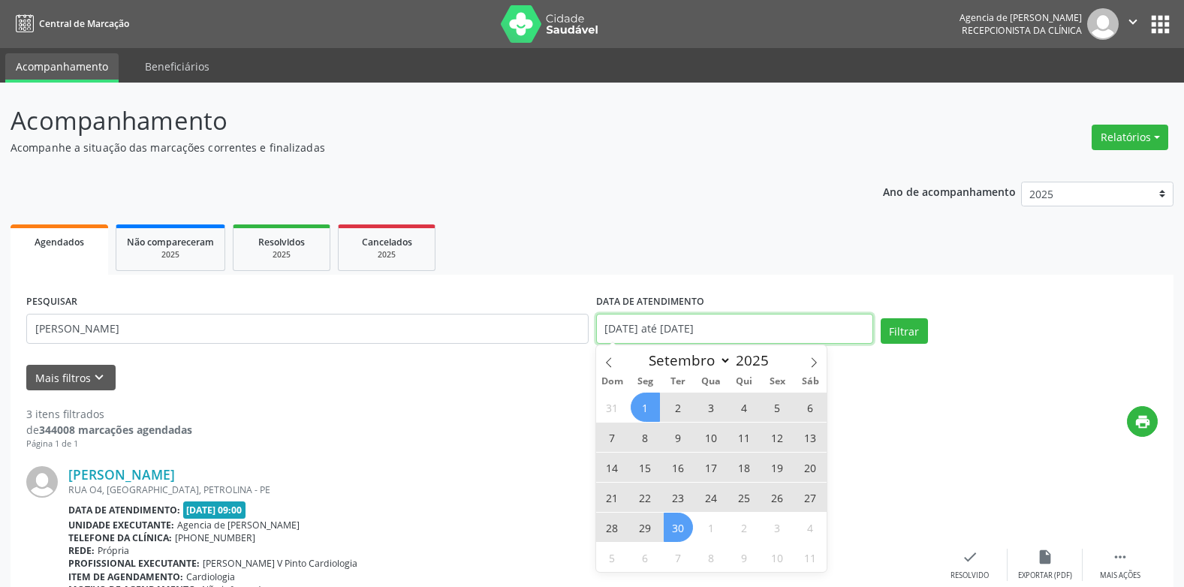
click at [687, 321] on input "[DATE] até [DATE]" at bounding box center [734, 329] width 277 height 30
click at [810, 361] on icon at bounding box center [814, 362] width 11 height 11
select select "9"
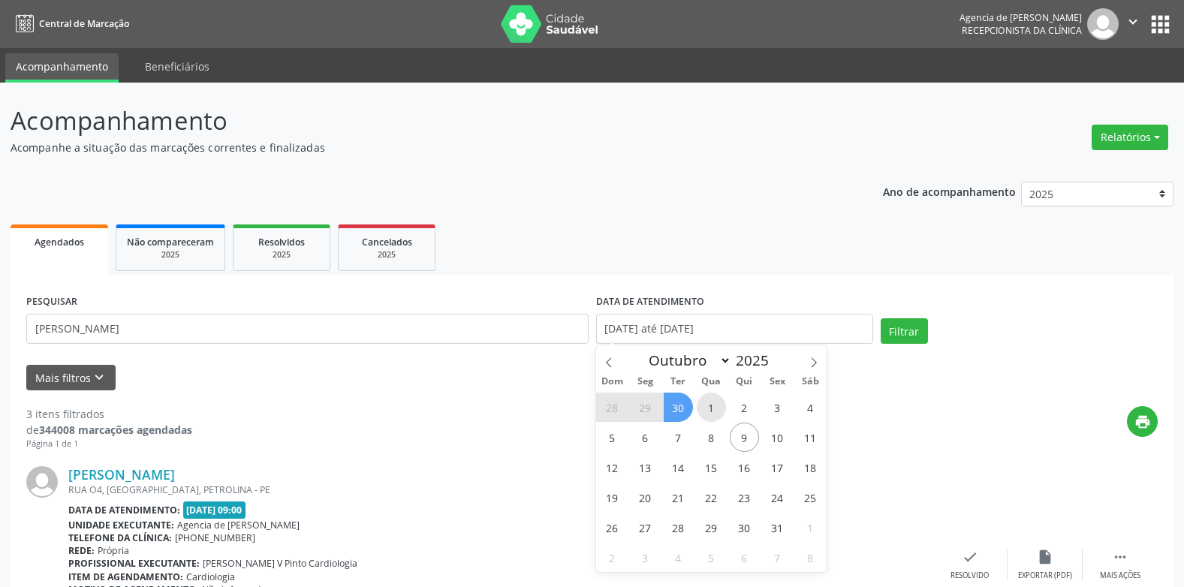
click at [700, 399] on span "1" at bounding box center [711, 407] width 29 height 29
type input "01/10/2025"
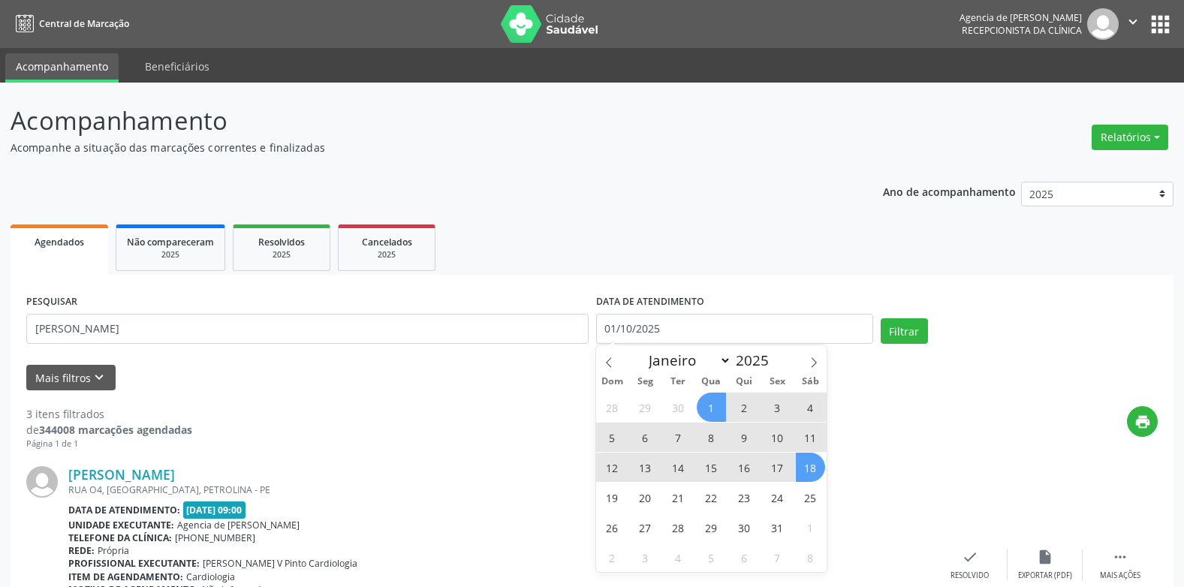
click at [815, 458] on span "18" at bounding box center [810, 467] width 29 height 29
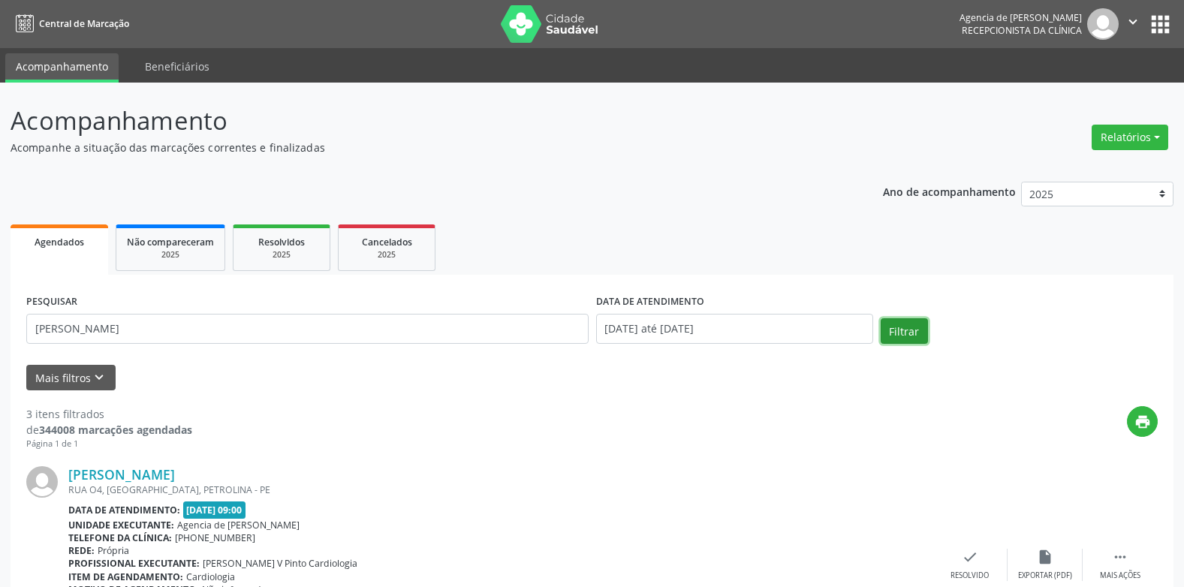
click at [887, 332] on button "Filtrar" at bounding box center [904, 331] width 47 height 26
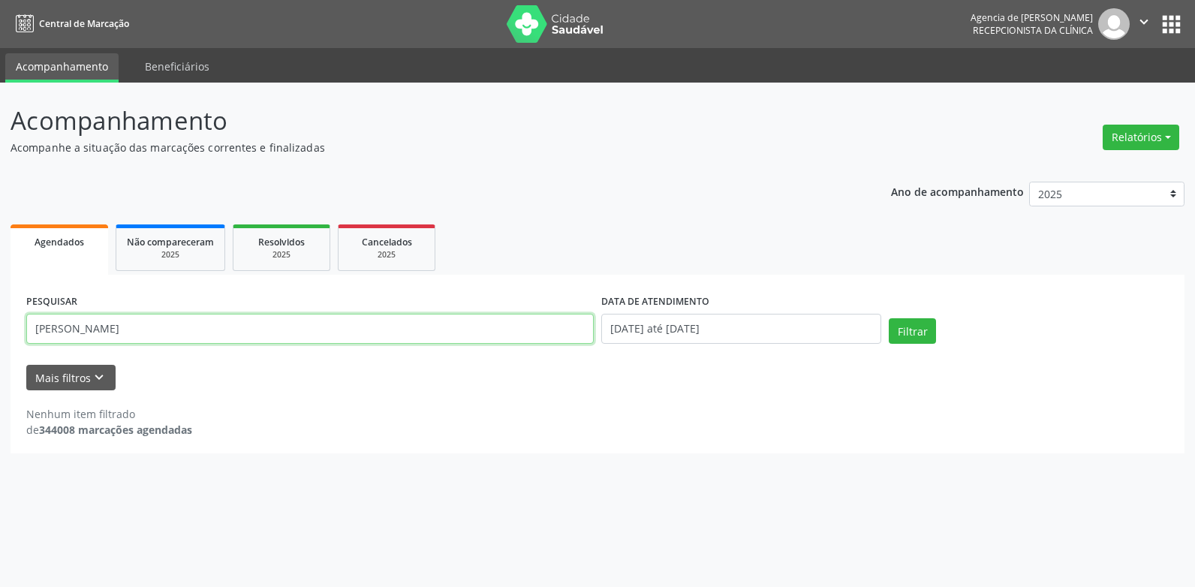
click at [99, 327] on input "[PERSON_NAME]" at bounding box center [310, 329] width 568 height 30
type input "[PERSON_NAME]"
click at [889, 318] on button "Filtrar" at bounding box center [912, 331] width 47 height 26
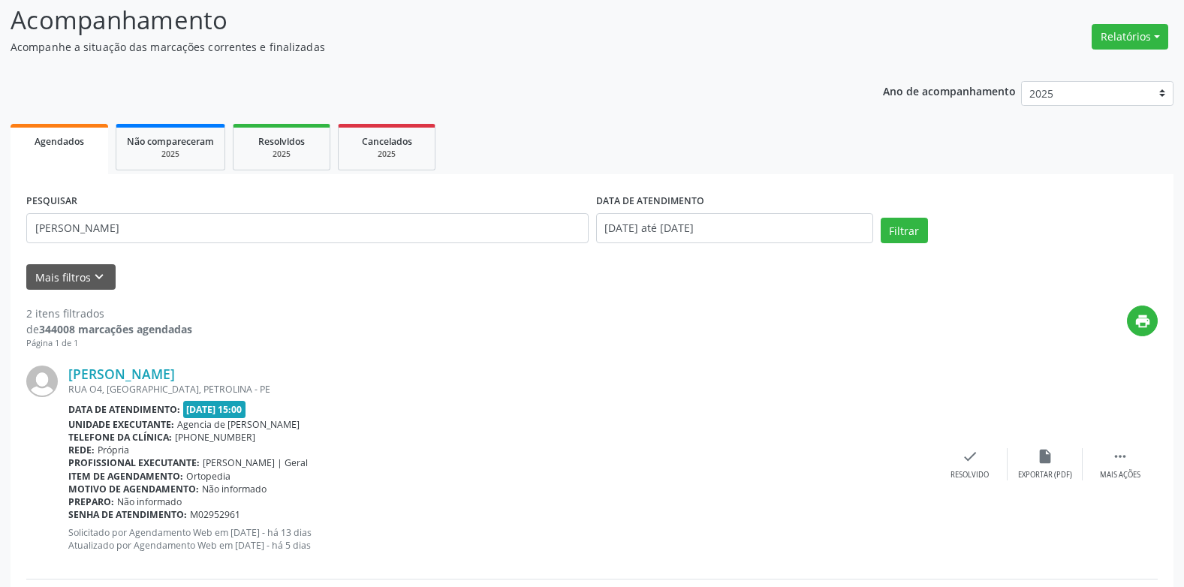
scroll to position [47, 0]
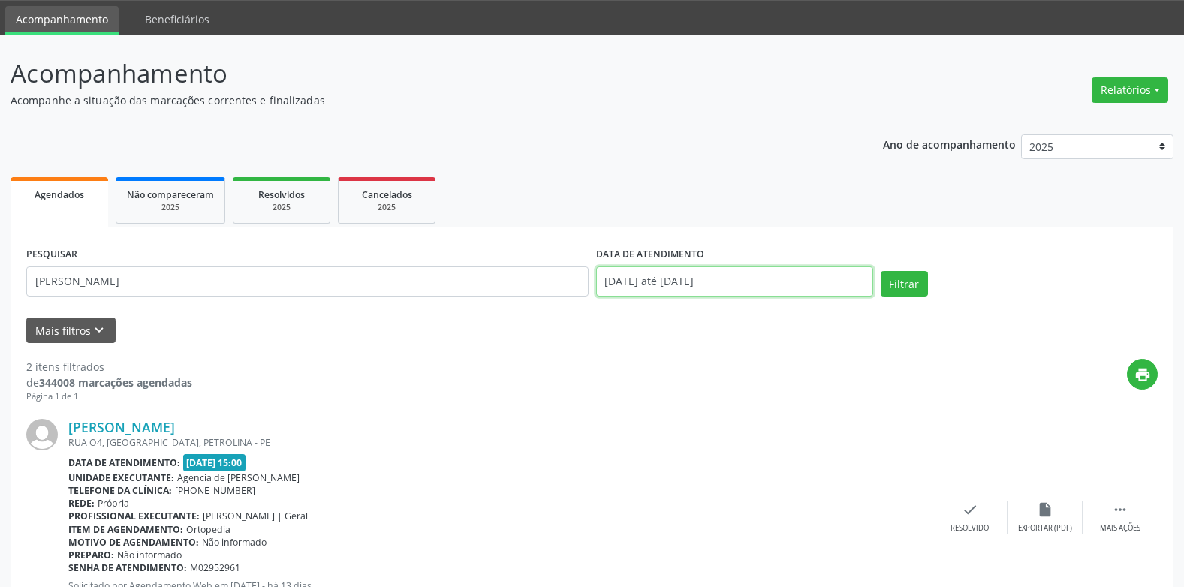
click at [725, 281] on input "[DATE] até [DATE]" at bounding box center [734, 282] width 277 height 30
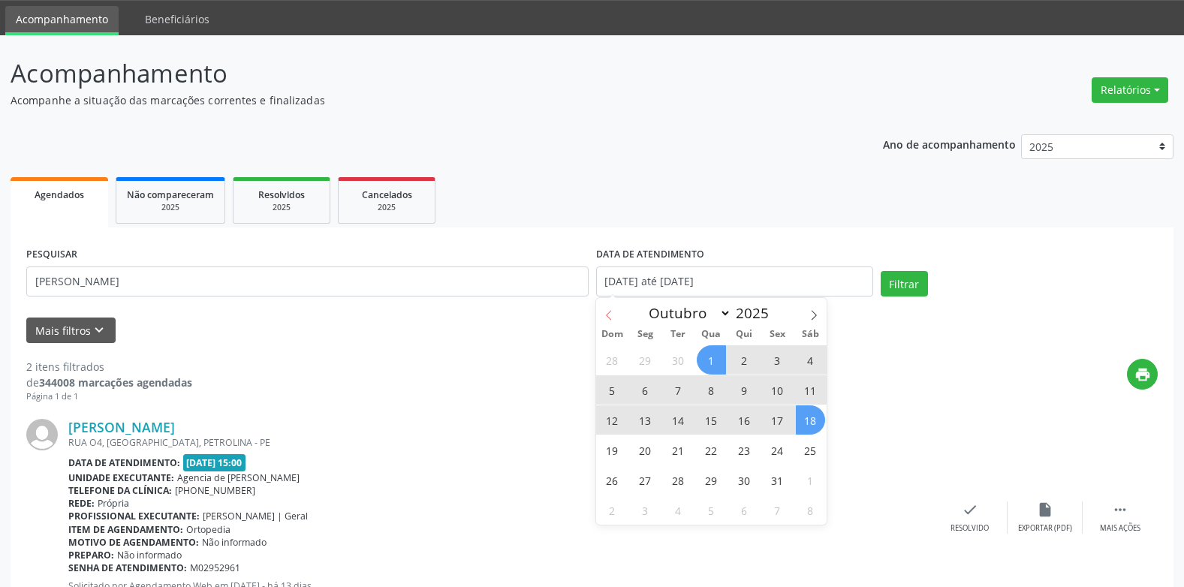
click at [612, 312] on icon at bounding box center [609, 315] width 11 height 11
select select "8"
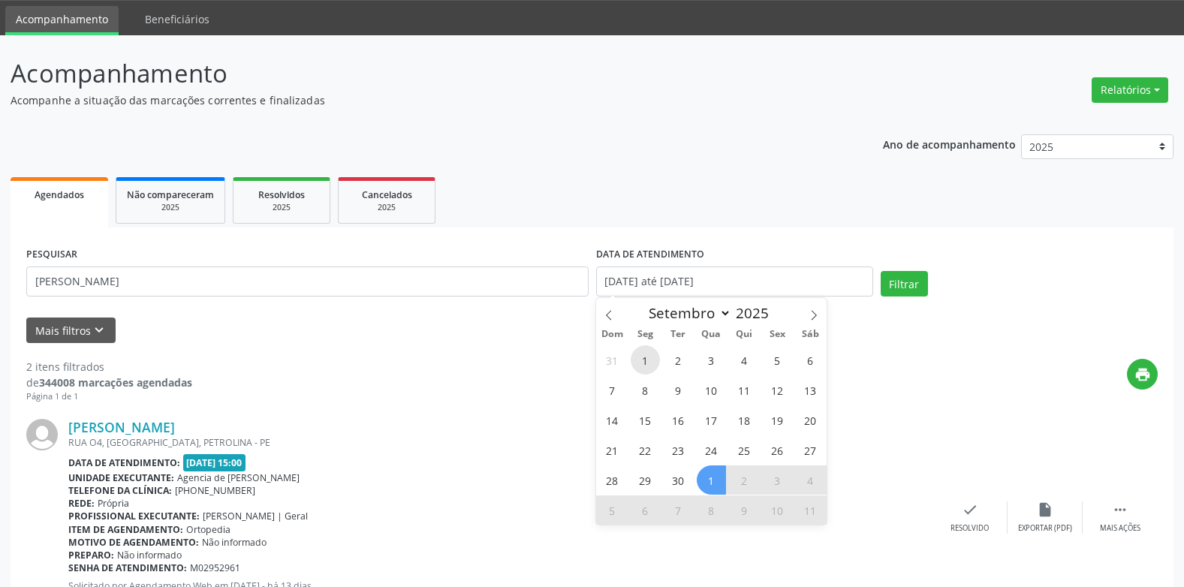
click at [647, 369] on span "1" at bounding box center [645, 359] width 29 height 29
type input "[DATE]"
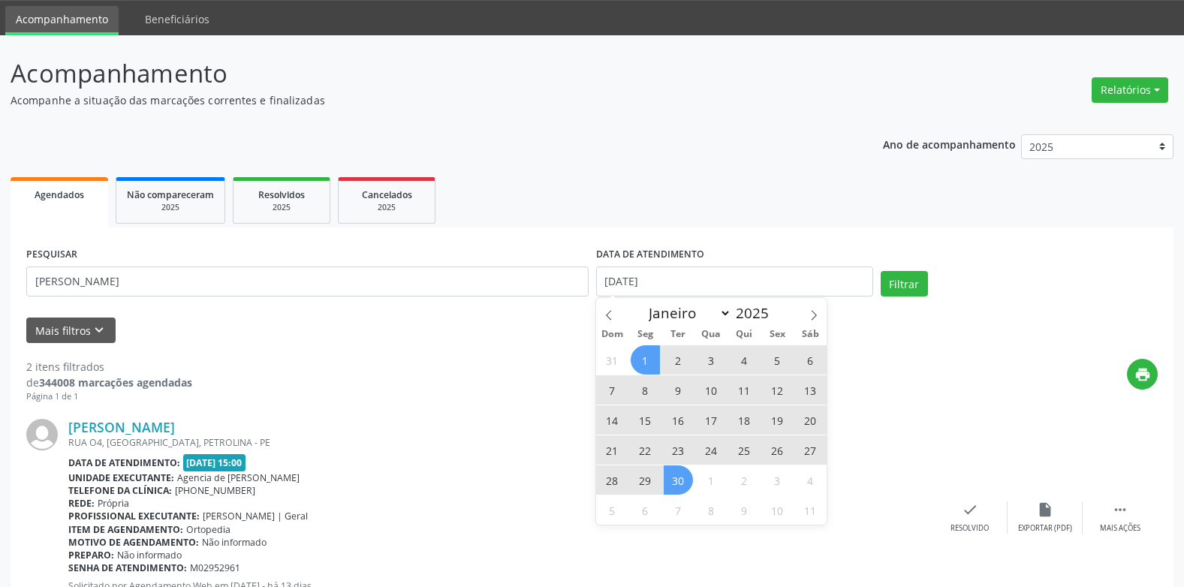
click at [683, 467] on span "30" at bounding box center [678, 479] width 29 height 29
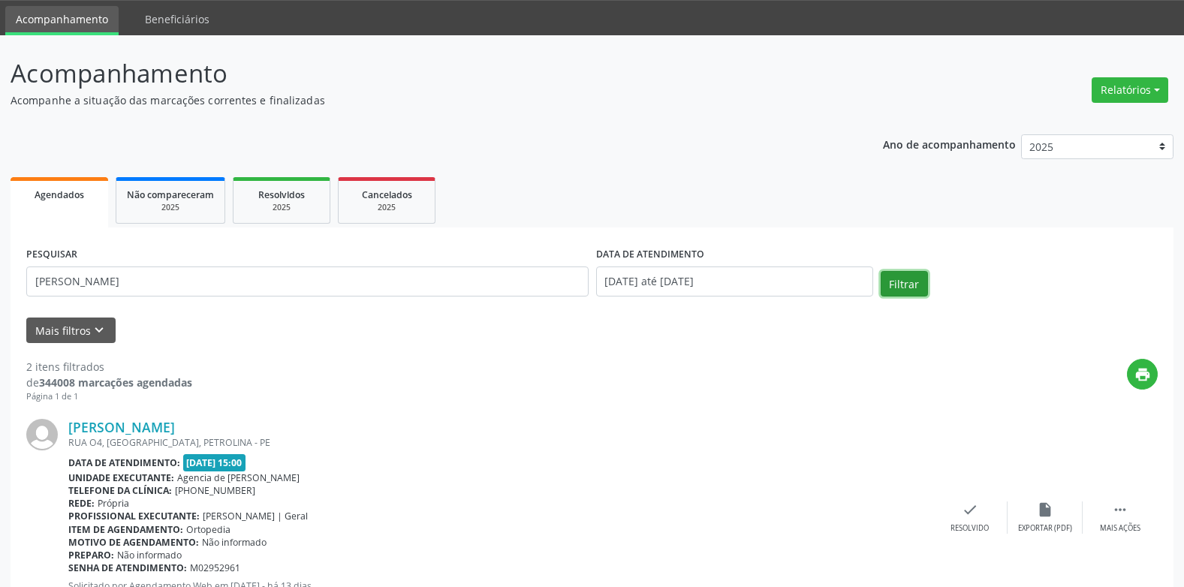
click at [902, 281] on button "Filtrar" at bounding box center [904, 284] width 47 height 26
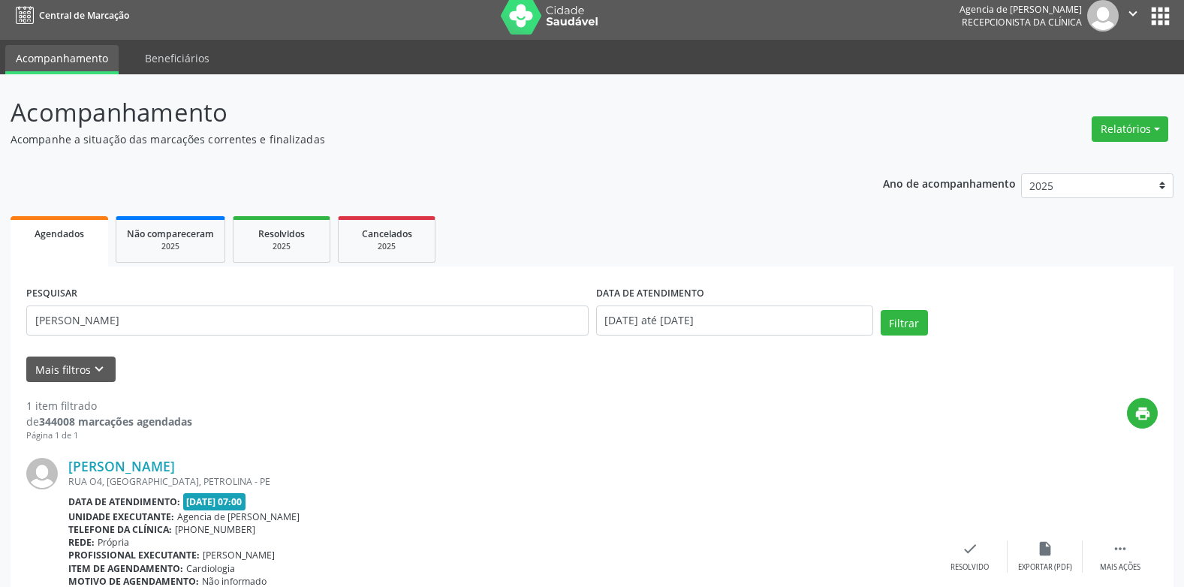
scroll to position [0, 0]
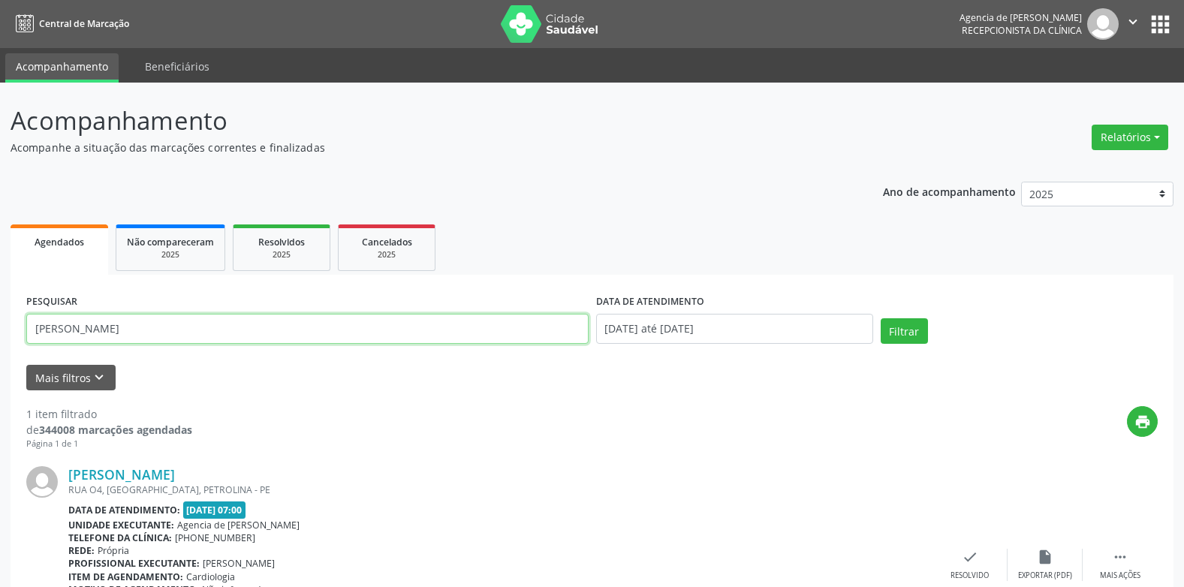
click at [406, 336] on input "[PERSON_NAME]" at bounding box center [307, 329] width 562 height 30
type input "a"
type input "[PERSON_NAME]"
click at [881, 318] on button "Filtrar" at bounding box center [904, 331] width 47 height 26
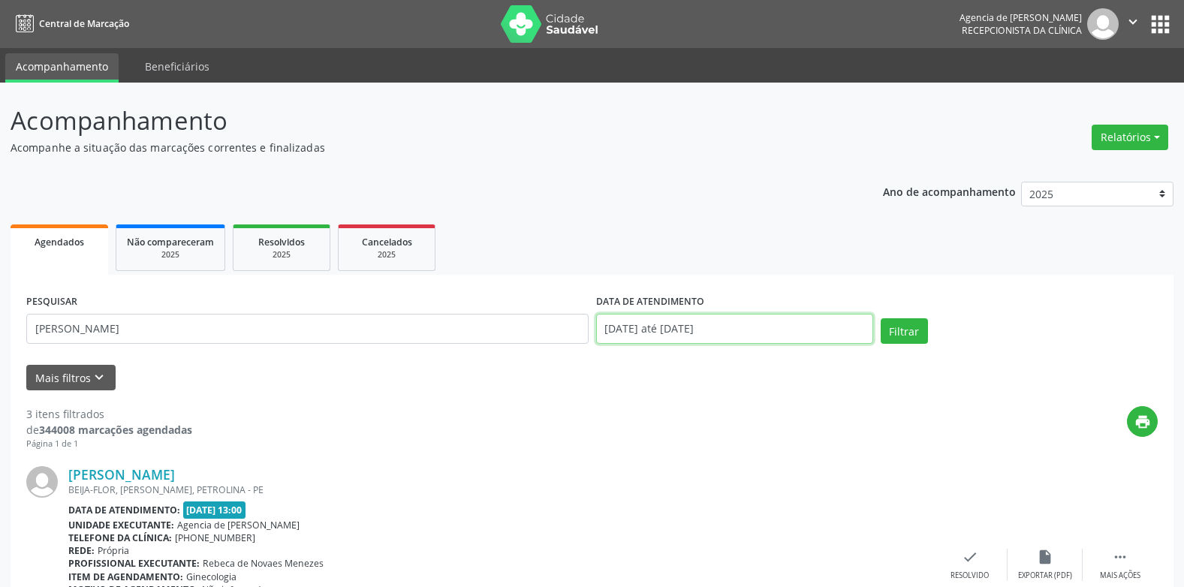
click at [677, 327] on input "[DATE] até [DATE]" at bounding box center [734, 329] width 277 height 30
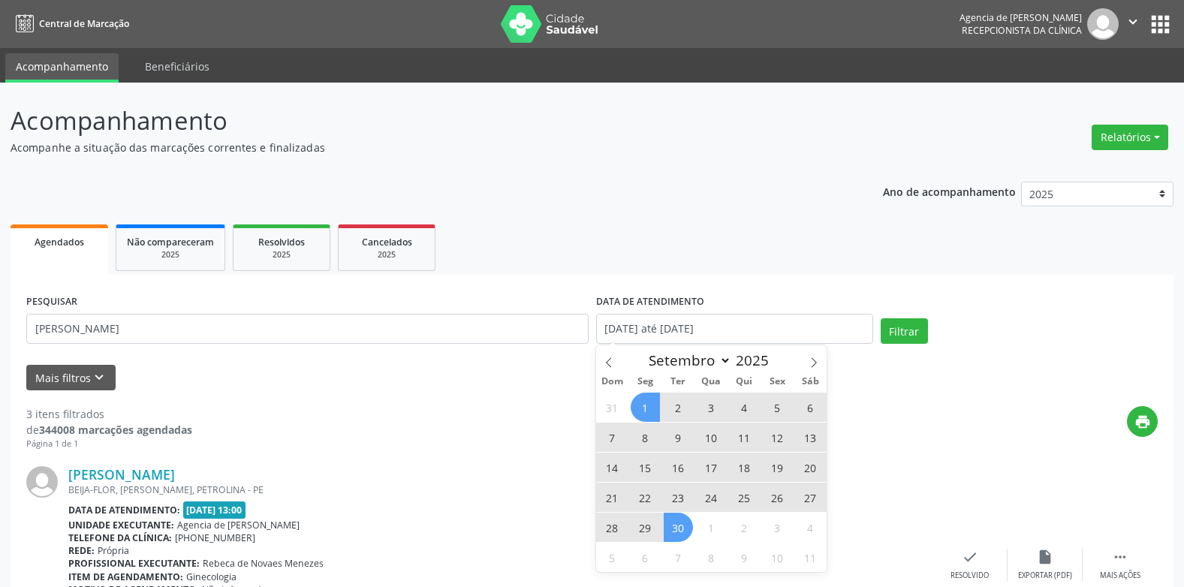
click at [655, 405] on span "1" at bounding box center [645, 407] width 29 height 29
type input "[DATE]"
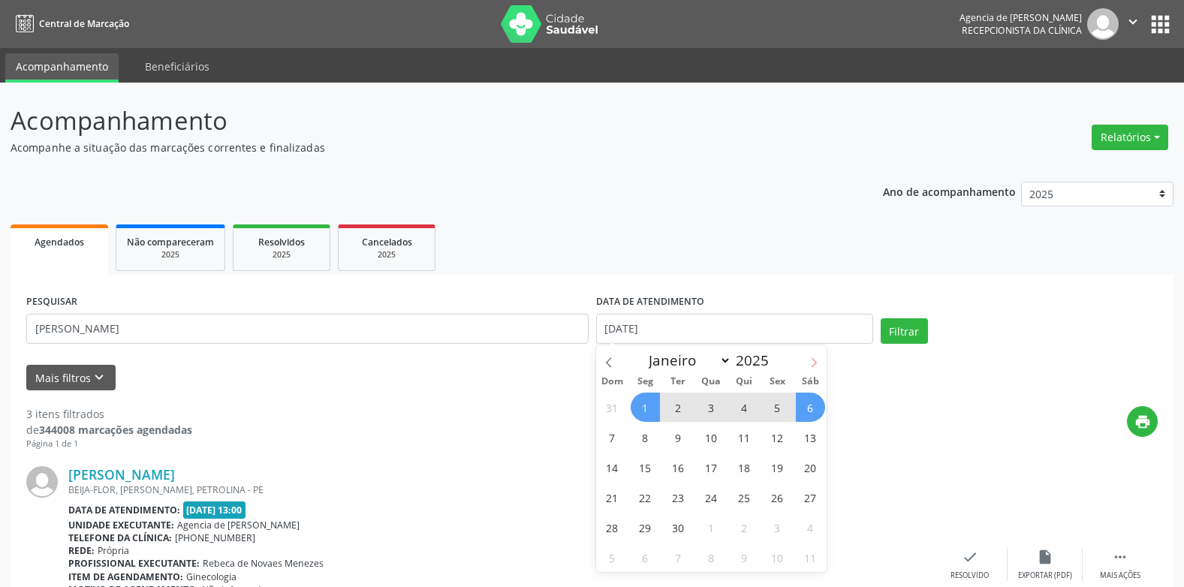
click at [802, 362] on span at bounding box center [814, 358] width 26 height 26
select select "9"
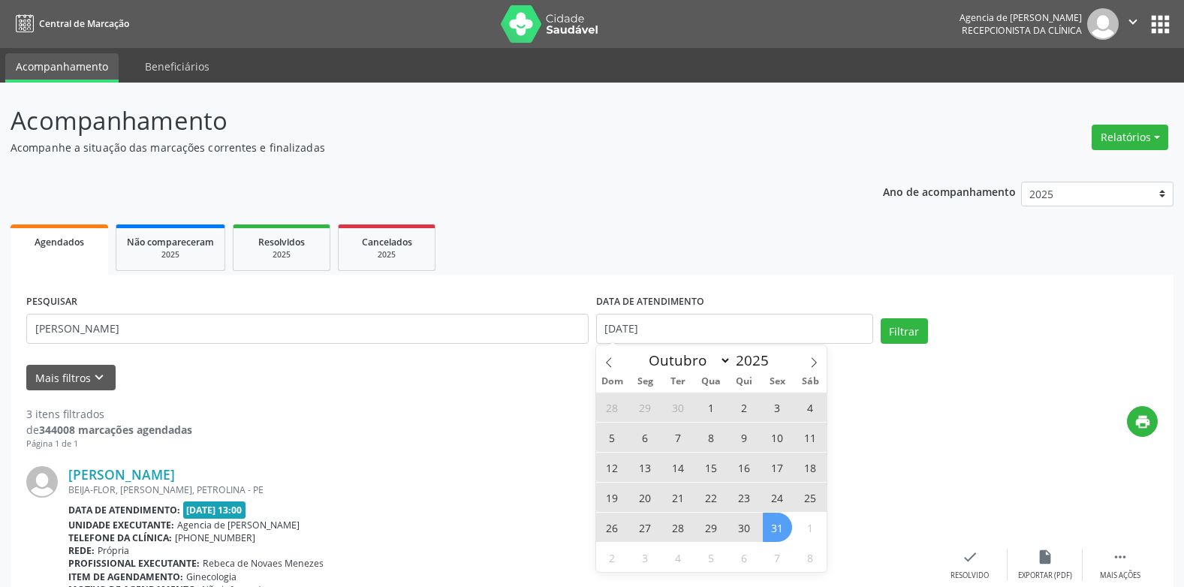
click at [783, 524] on span "31" at bounding box center [777, 527] width 29 height 29
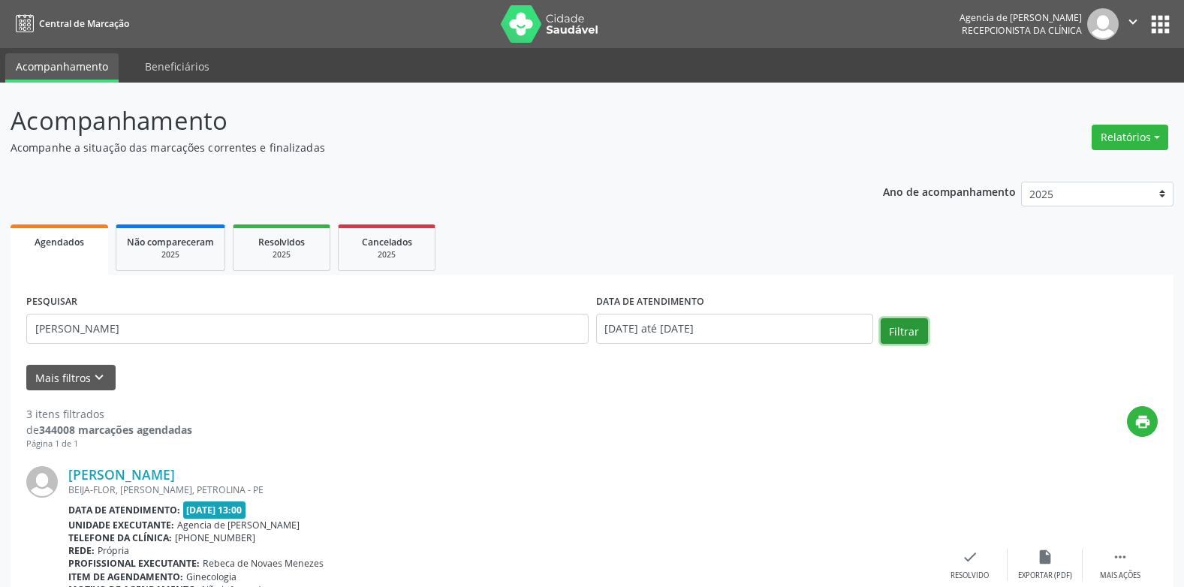
click at [899, 326] on button "Filtrar" at bounding box center [904, 331] width 47 height 26
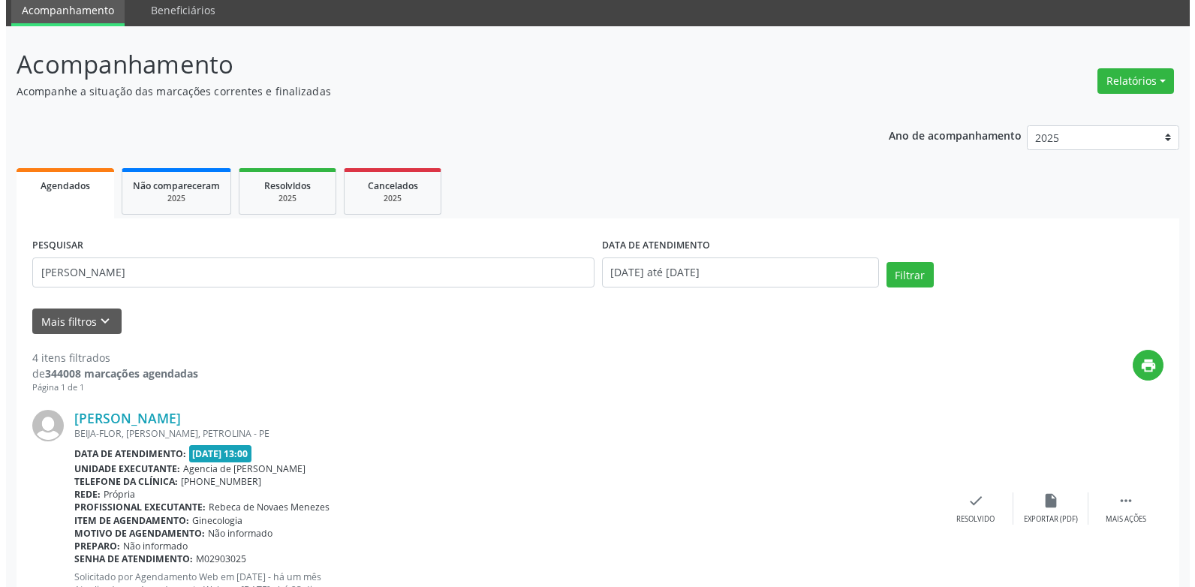
scroll to position [56, 0]
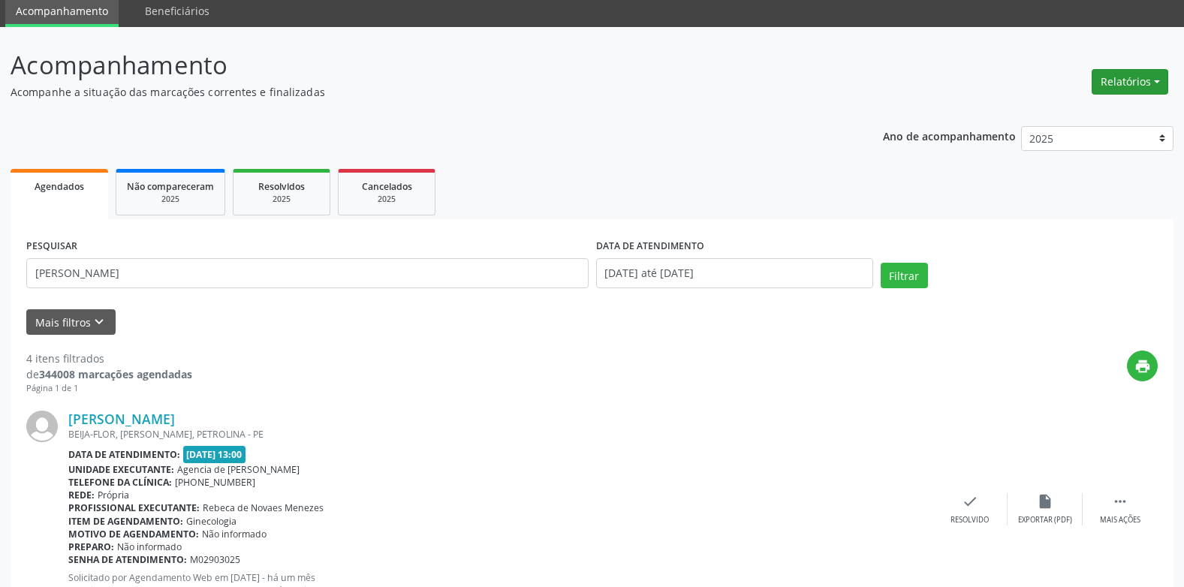
click at [1125, 81] on button "Relatórios" at bounding box center [1130, 82] width 77 height 26
click at [1064, 122] on link "Agendamentos" at bounding box center [1088, 114] width 161 height 21
select select "9"
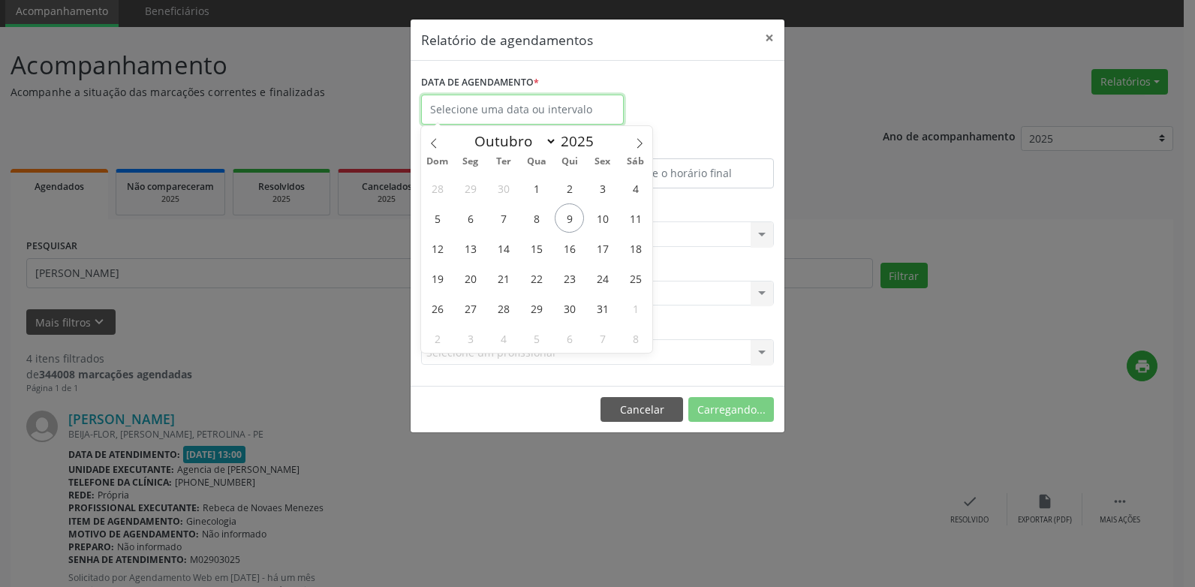
click at [556, 121] on input "text" at bounding box center [522, 110] width 203 height 30
click at [602, 230] on span "10" at bounding box center [602, 217] width 29 height 29
type input "[DATE]"
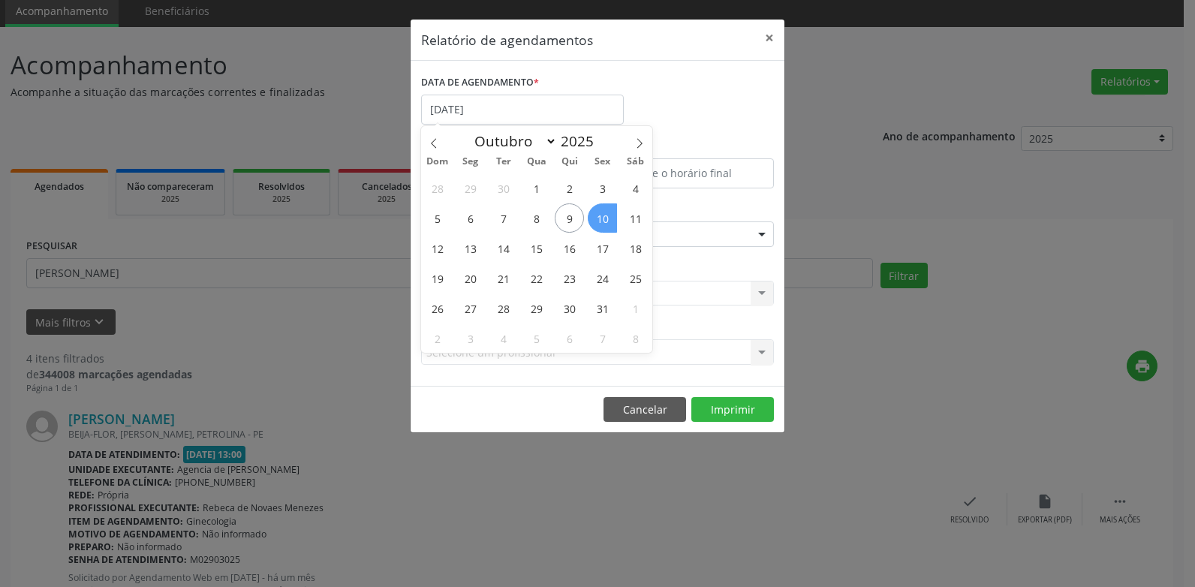
click at [602, 230] on span "10" at bounding box center [602, 217] width 29 height 29
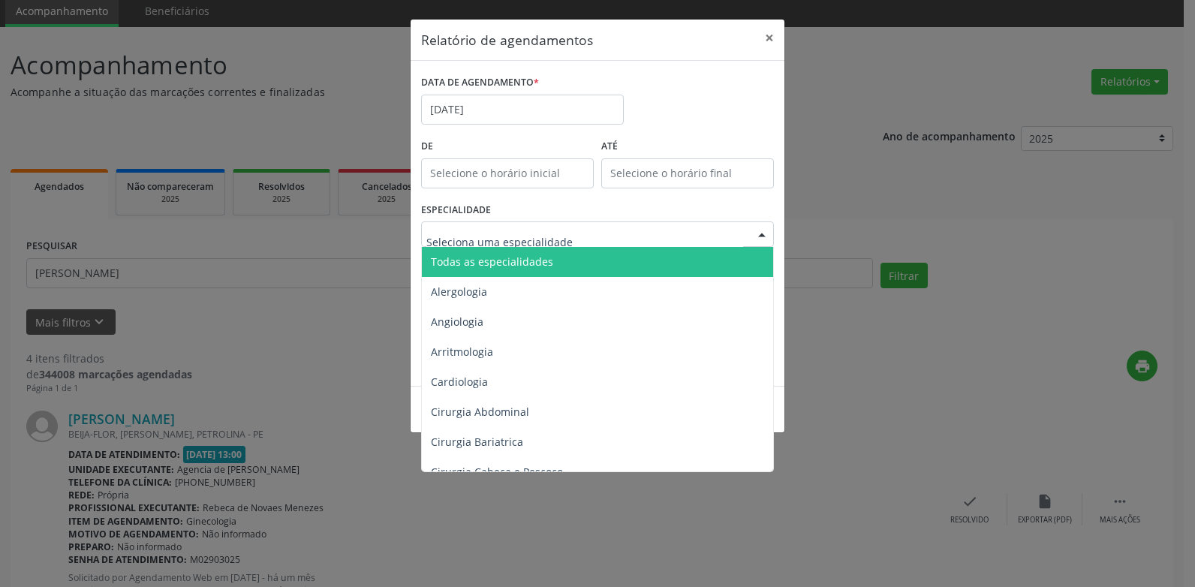
click at [571, 233] on div at bounding box center [597, 234] width 353 height 26
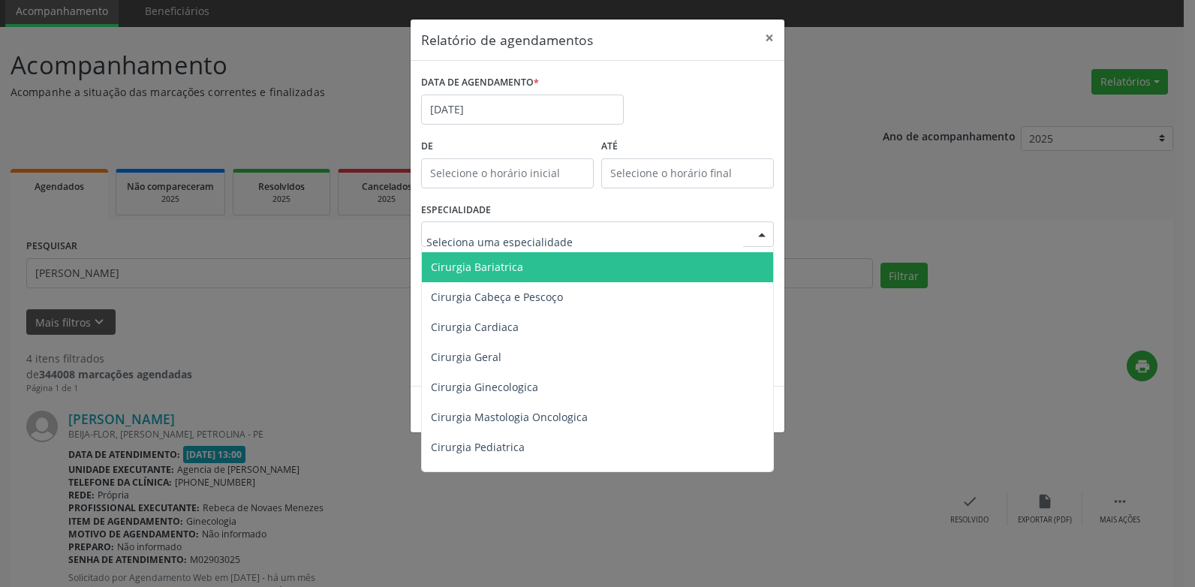
scroll to position [225, 0]
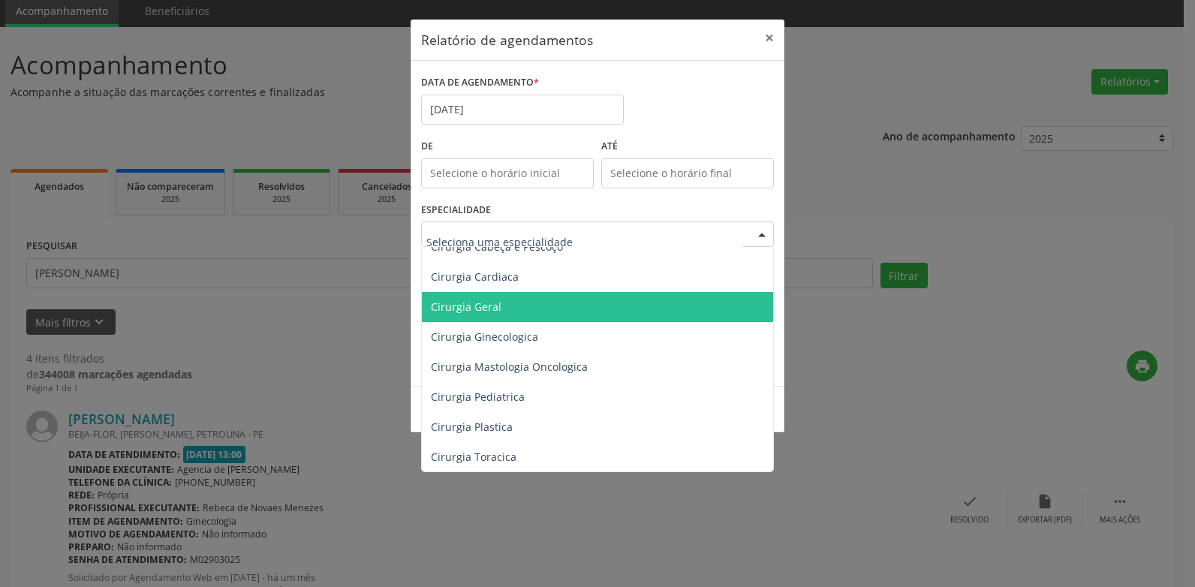
click at [516, 306] on span "Cirurgia Geral" at bounding box center [599, 307] width 354 height 30
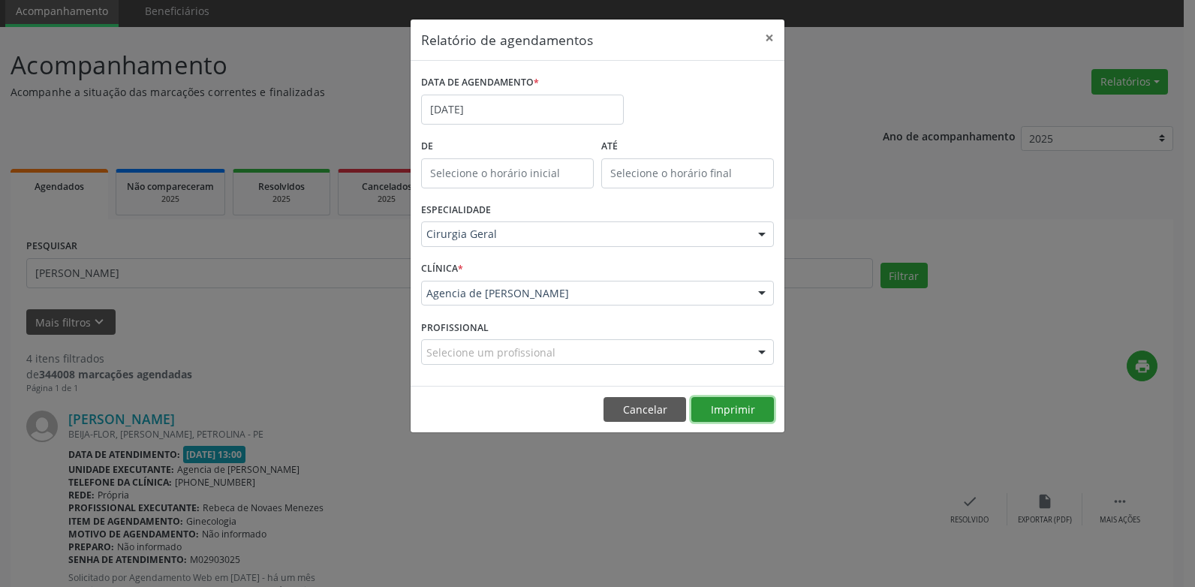
click at [723, 403] on button "Imprimir" at bounding box center [732, 410] width 83 height 26
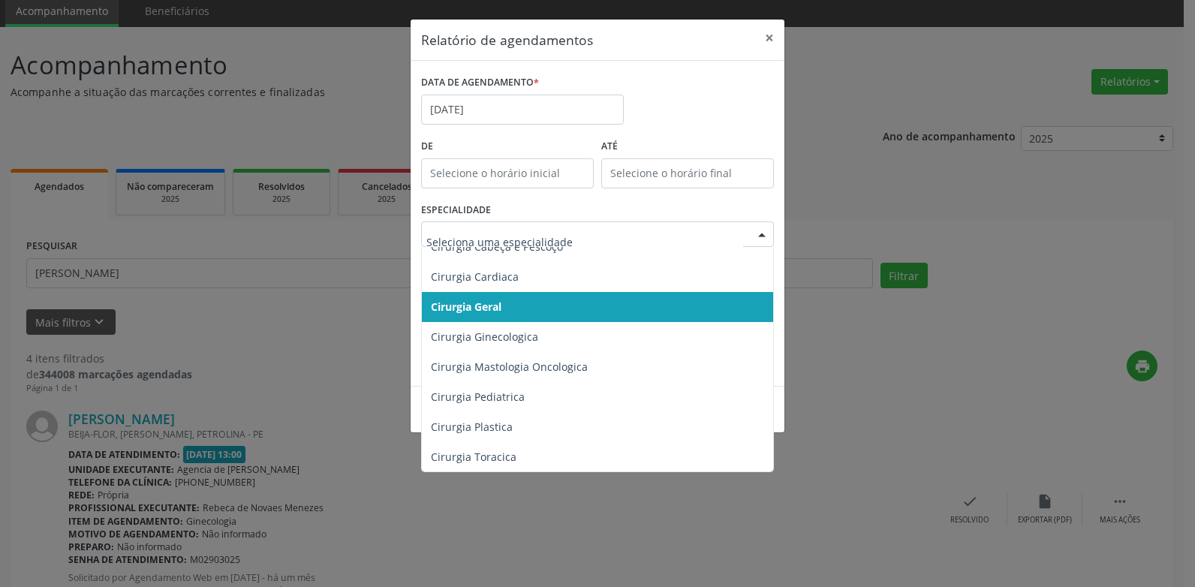
click at [507, 245] on div at bounding box center [597, 234] width 353 height 26
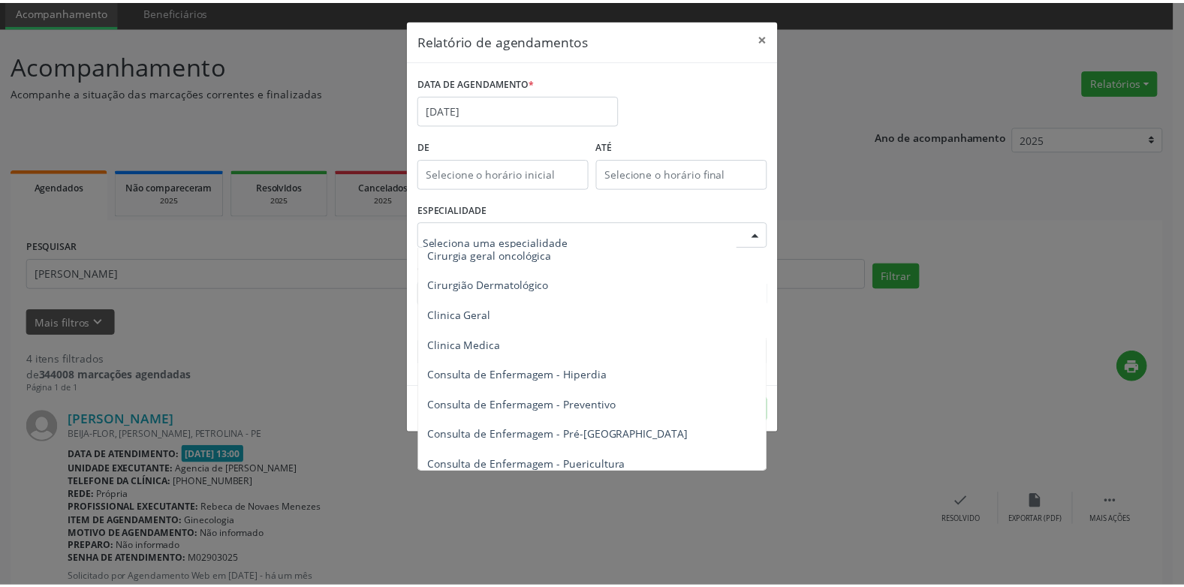
scroll to position [526, 0]
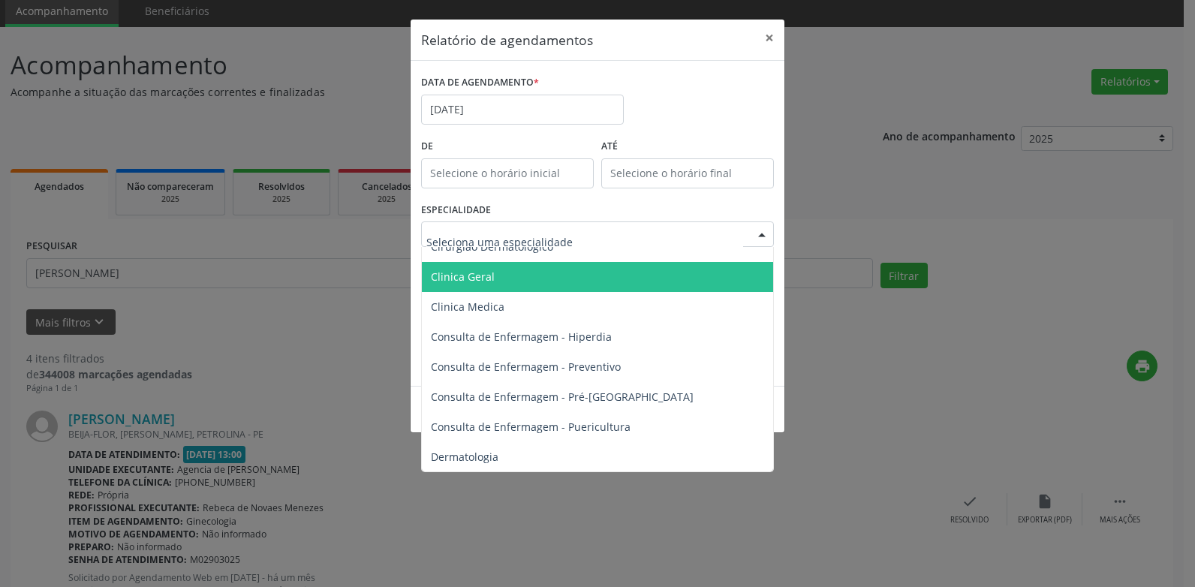
click at [513, 274] on span "Clinica Geral" at bounding box center [599, 277] width 354 height 30
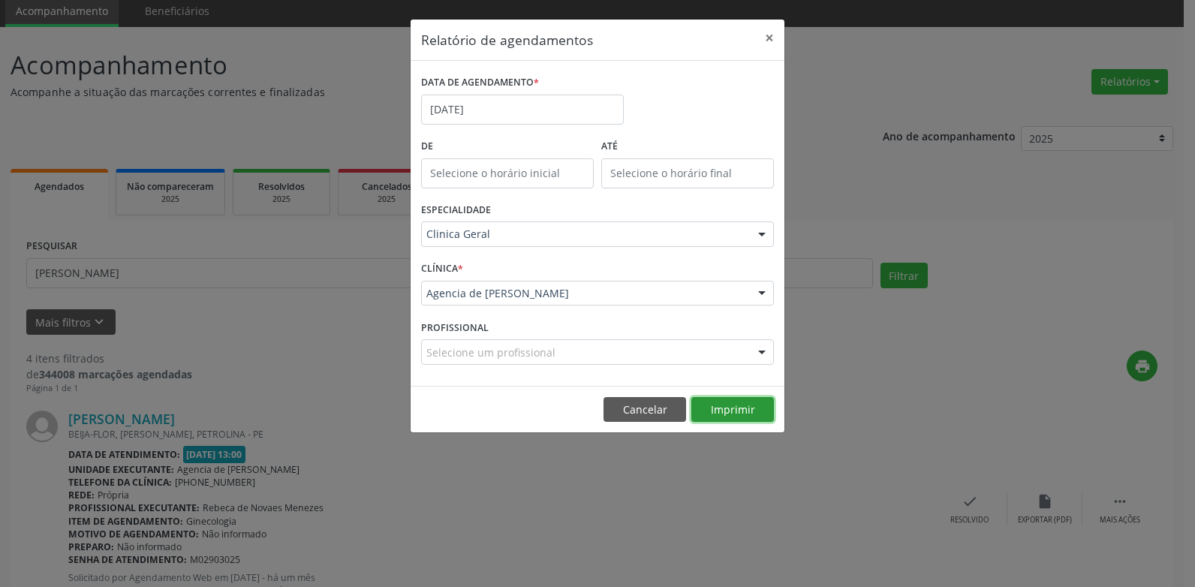
click at [733, 418] on button "Imprimir" at bounding box center [732, 410] width 83 height 26
click at [773, 35] on button "×" at bounding box center [770, 38] width 30 height 37
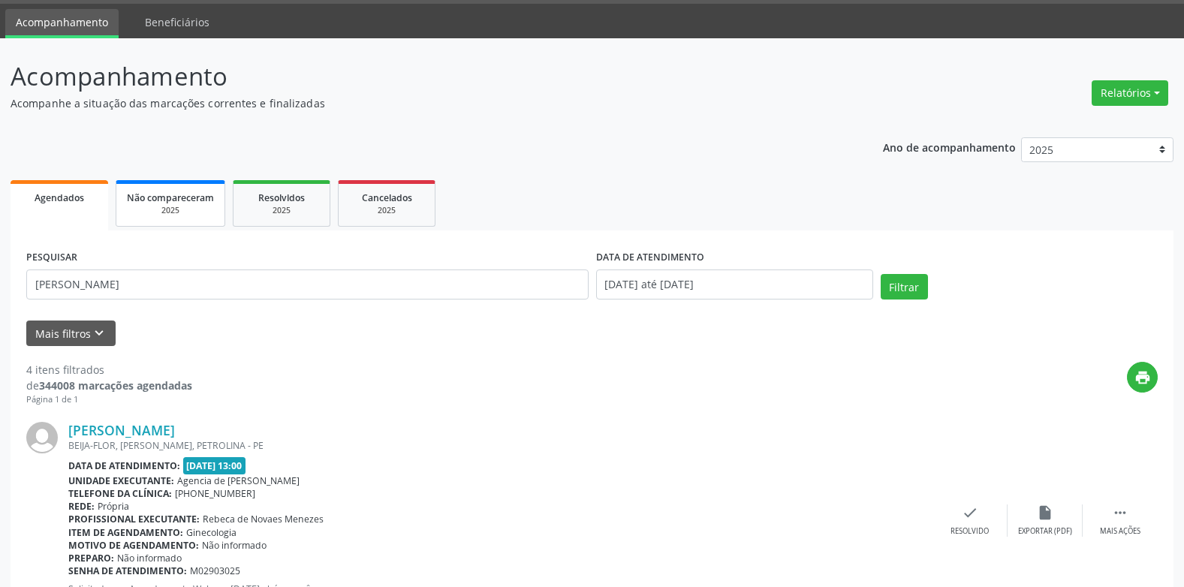
scroll to position [0, 0]
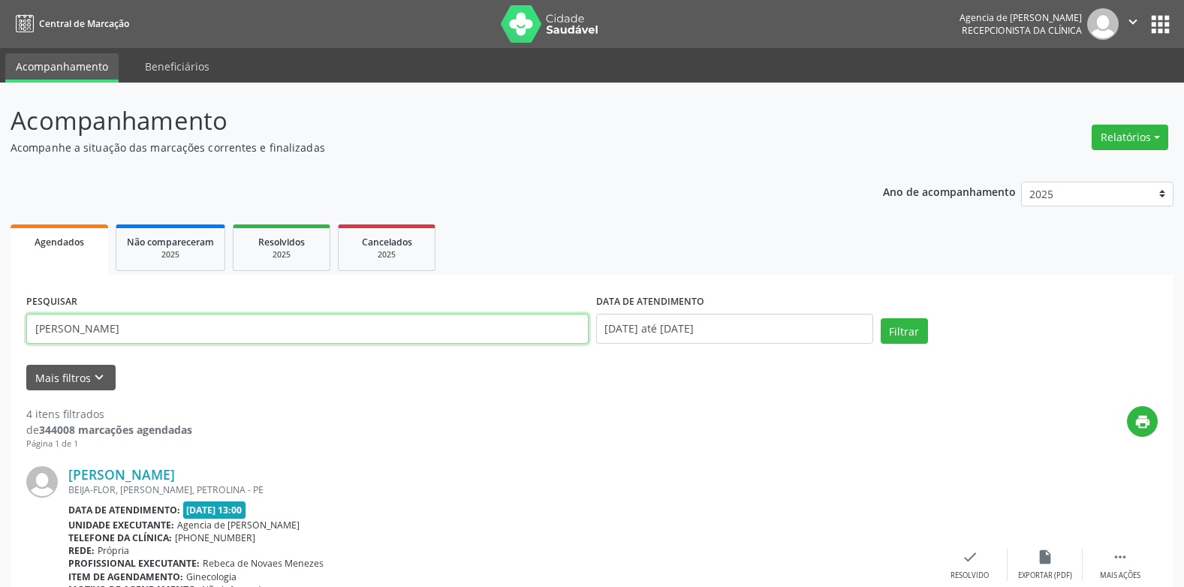
click at [227, 336] on input "[PERSON_NAME]" at bounding box center [307, 329] width 562 height 30
type input "g"
type input "[PERSON_NAME]"
click at [881, 318] on button "Filtrar" at bounding box center [904, 331] width 47 height 26
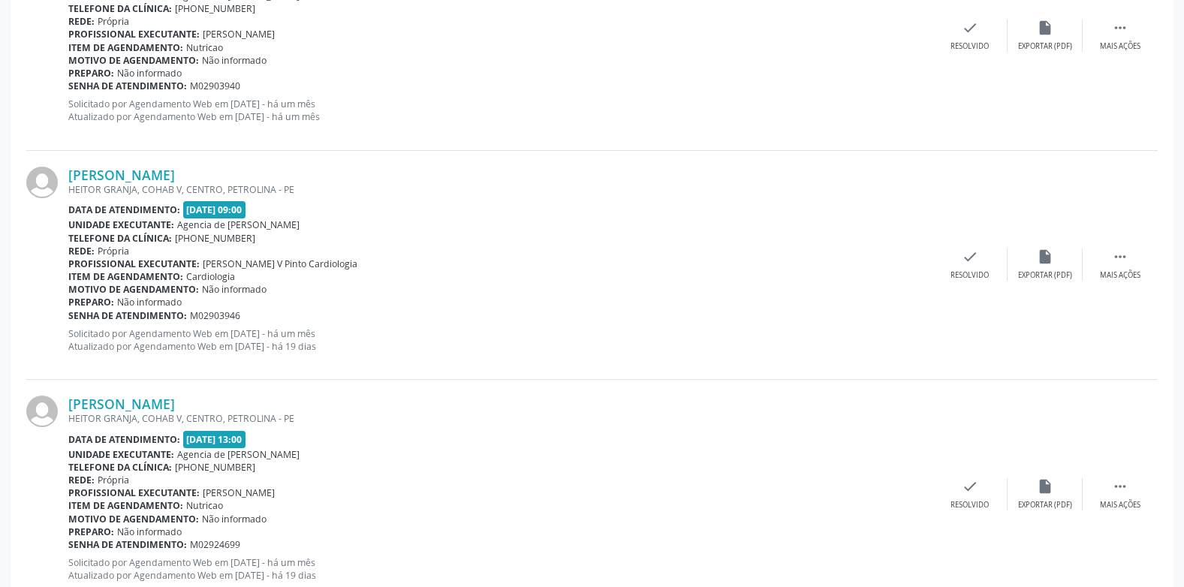
scroll to position [526, 0]
